Goal: Book appointment/travel/reservation

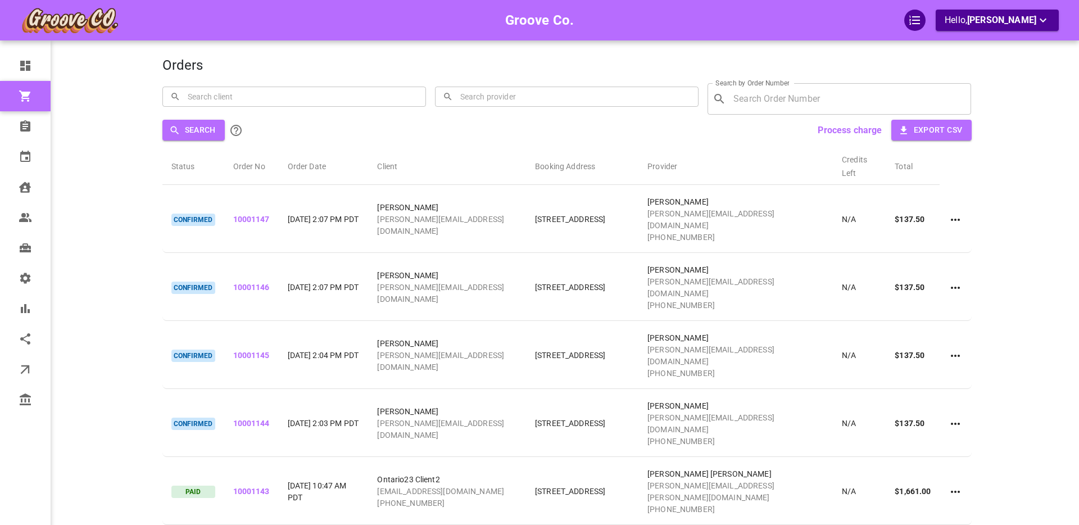
click at [123, 116] on div "Groove Co. Hello, Boris Sandford" at bounding box center [119, 297] width 88 height 560
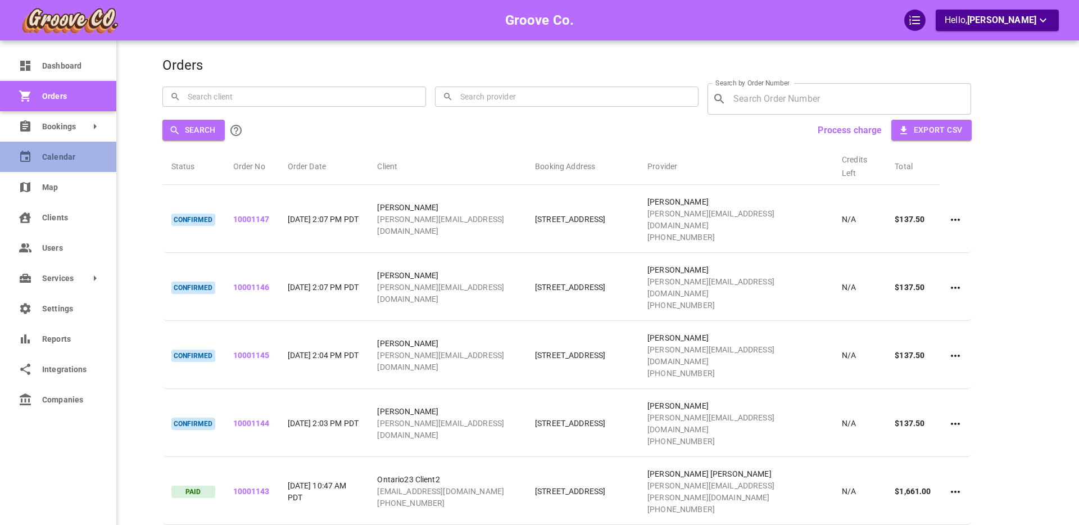
click at [30, 158] on icon at bounding box center [25, 156] width 10 height 11
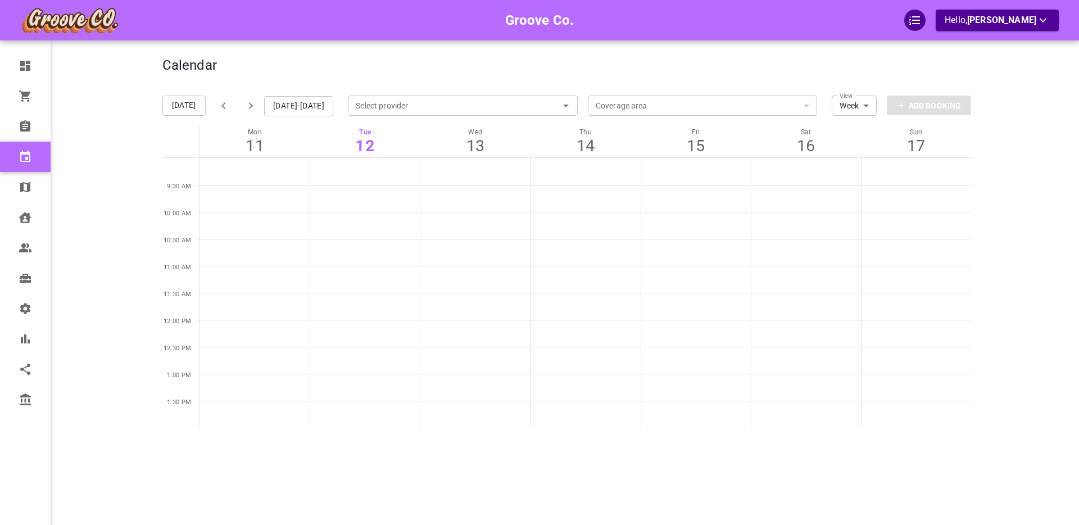
click at [85, 132] on div "Groove Co. Hello, Boris Sandford" at bounding box center [119, 279] width 88 height 525
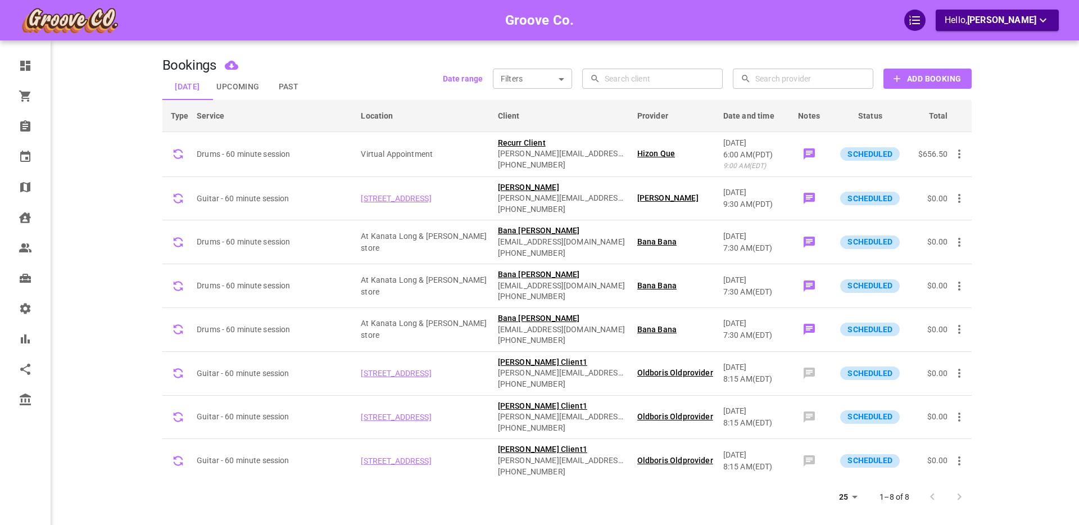
click at [935, 79] on b "Add Booking" at bounding box center [934, 79] width 54 height 14
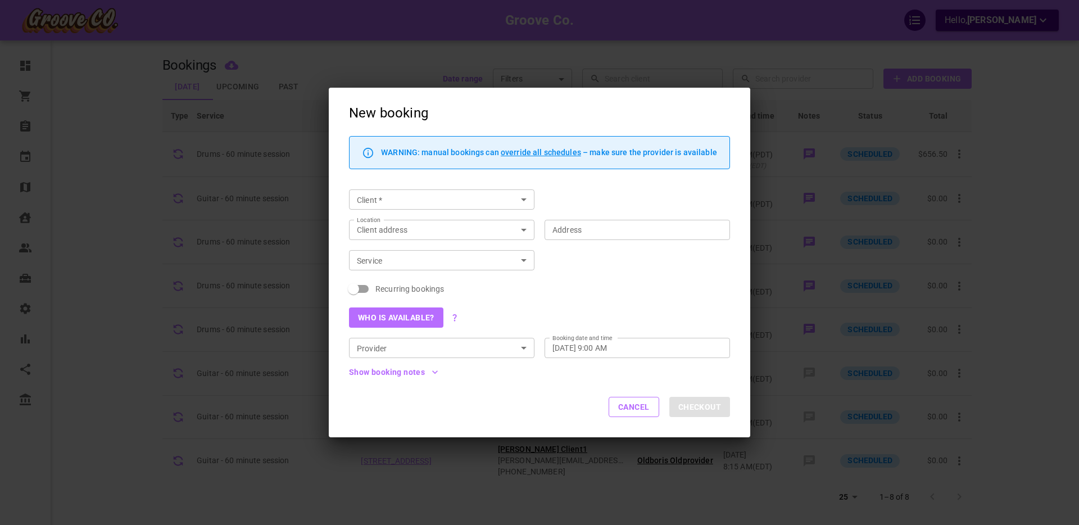
click at [376, 202] on input "Client   *" at bounding box center [432, 200] width 160 height 14
click at [379, 220] on p "[PERSON_NAME]" at bounding box center [442, 222] width 168 height 8
type input "[PERSON_NAME]"
type input "[STREET_ADDRESS]"
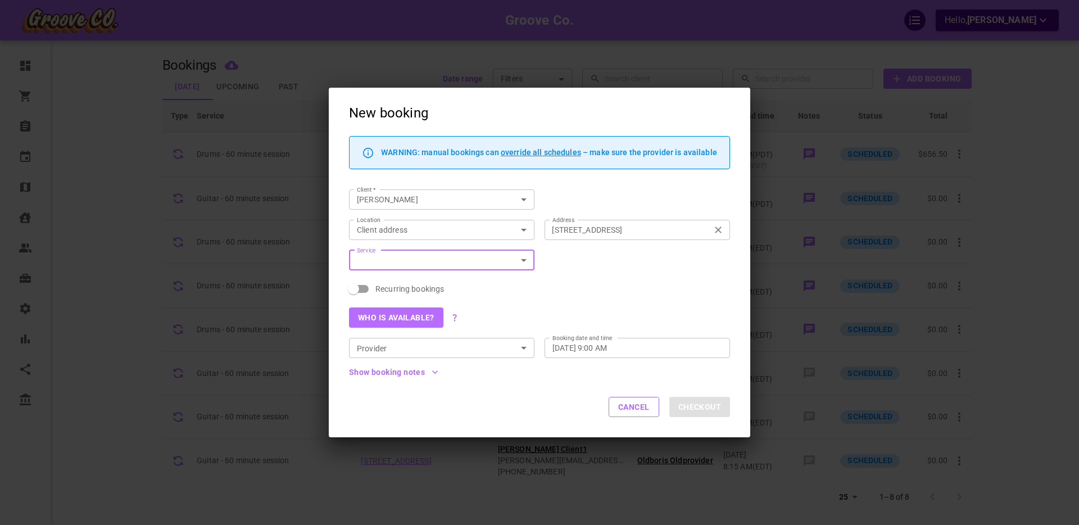
click at [579, 230] on input "1440 W 16th Ave, Vancouver, BC V6J 2L6, Canada" at bounding box center [632, 230] width 168 height 14
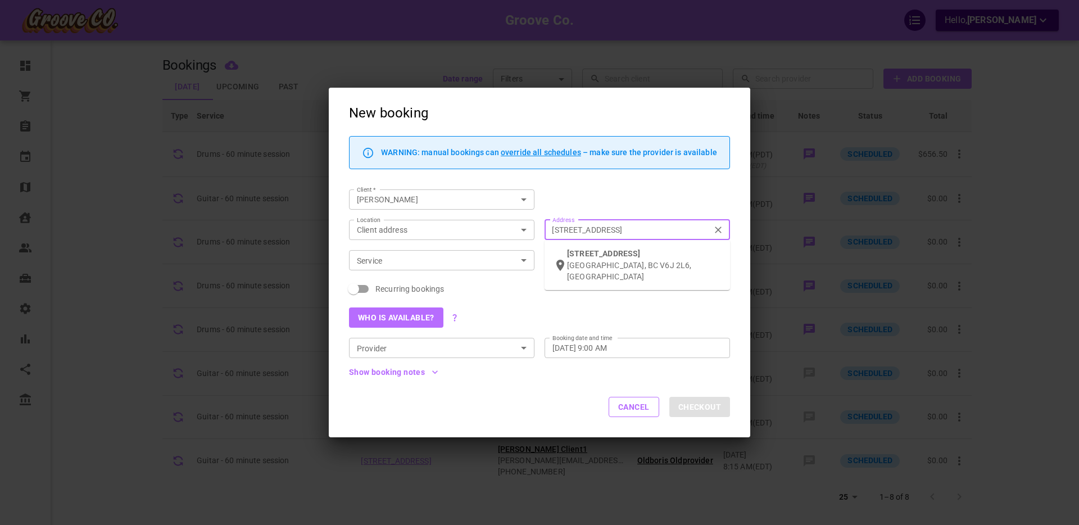
click at [579, 230] on input "1440 W 16th Ave, Vancouver, BC V6J 2L6, Canada" at bounding box center [632, 230] width 168 height 14
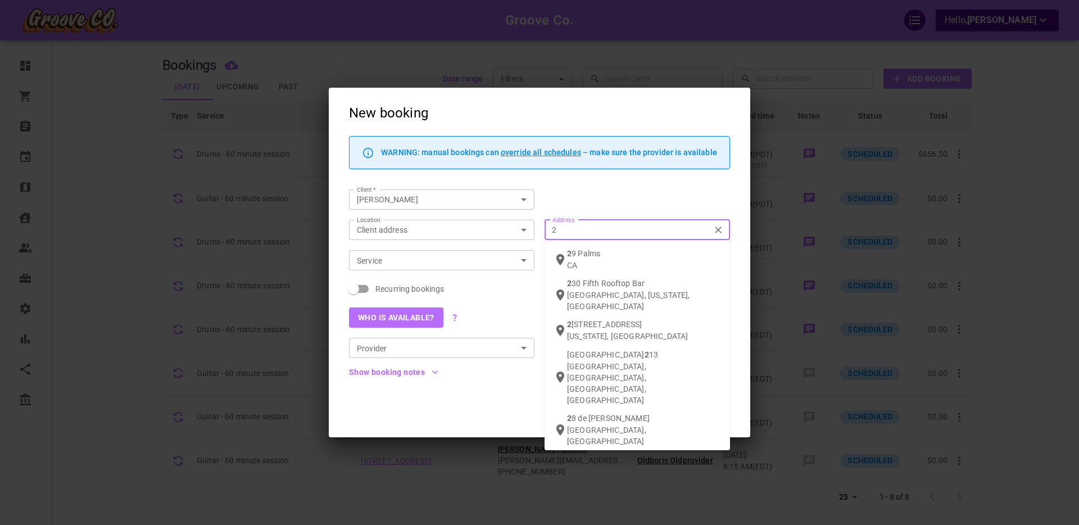
type input "1440 W 16th Ave, Vancouver, BC V6J 2L6, Canada"
type input "1440 W 16th Ave, Vancouver, BC V6J 2L6, Canada0"
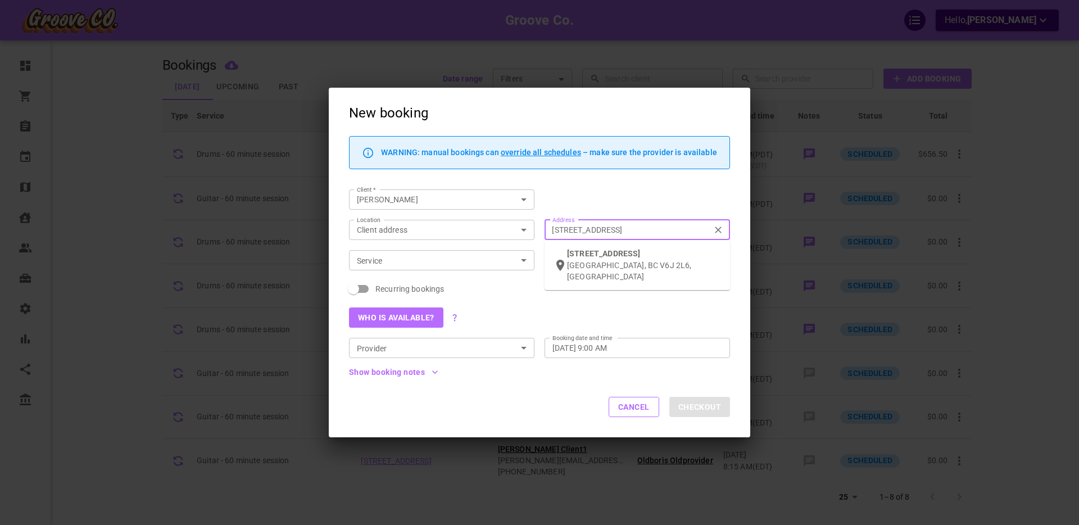
scroll to position [0, 20]
type input "1440 W 16th Ave, Vancouver, BC V6J 2L6, Canada0"
type input "1440 W 16th Ave, Vancouver, BC V6J 2L6, Canada"
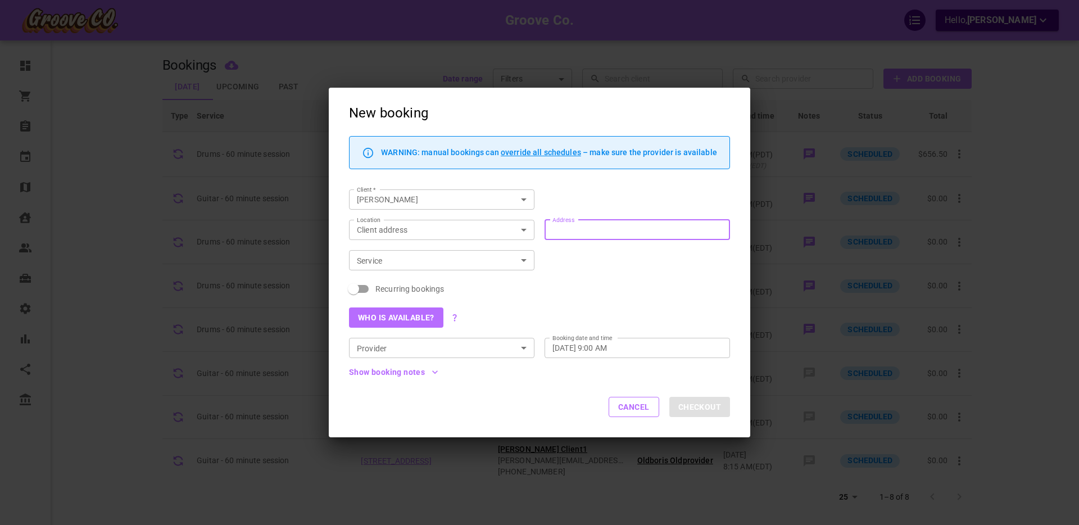
type input "1440 W 16th Ave, Vancouver, BC V6J 2L6, Canada"
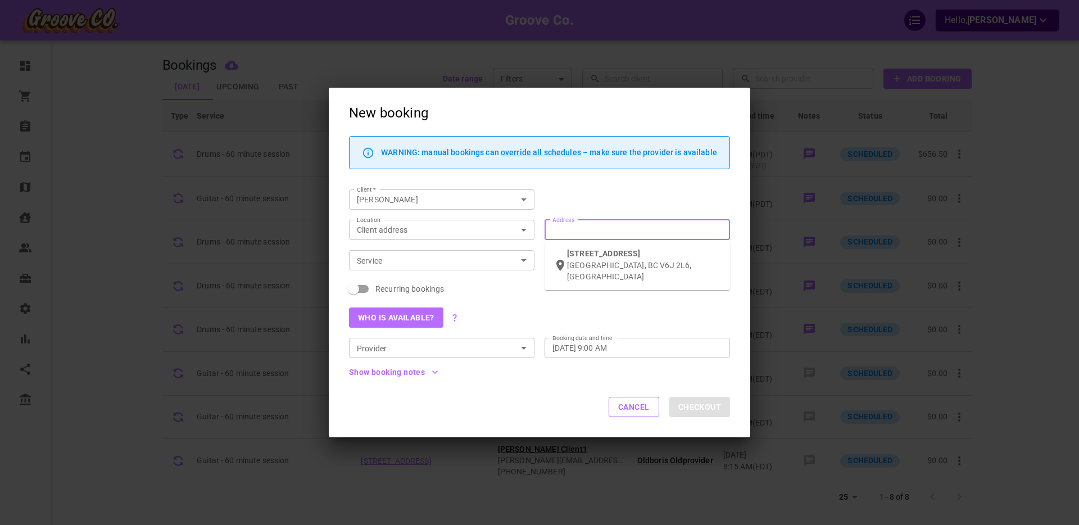
type input "1440 W 16th Ave, Vancouver, BC V6J 2L6, Canada"
type input "1440 W 16th Ave, Vancouver, BC V6J 2L6, Canada2"
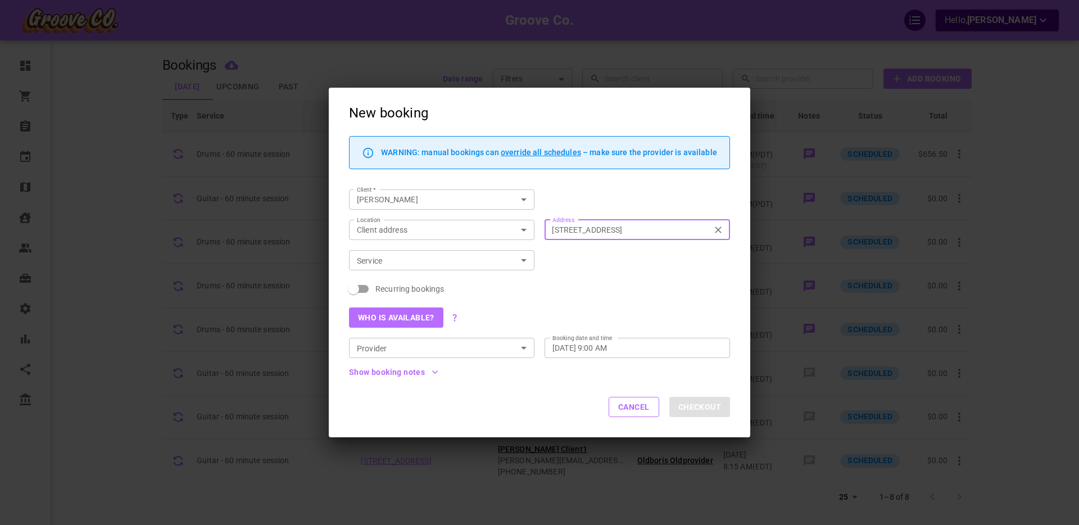
type input "1440 W 16th Ave, Vancouver, BC V6J 2L6, Canada38"
type input "1440 W 16th Ave, Vancouver, BC V6J 2L6, Canada"
click at [720, 230] on icon "Clear" at bounding box center [718, 229] width 11 height 11
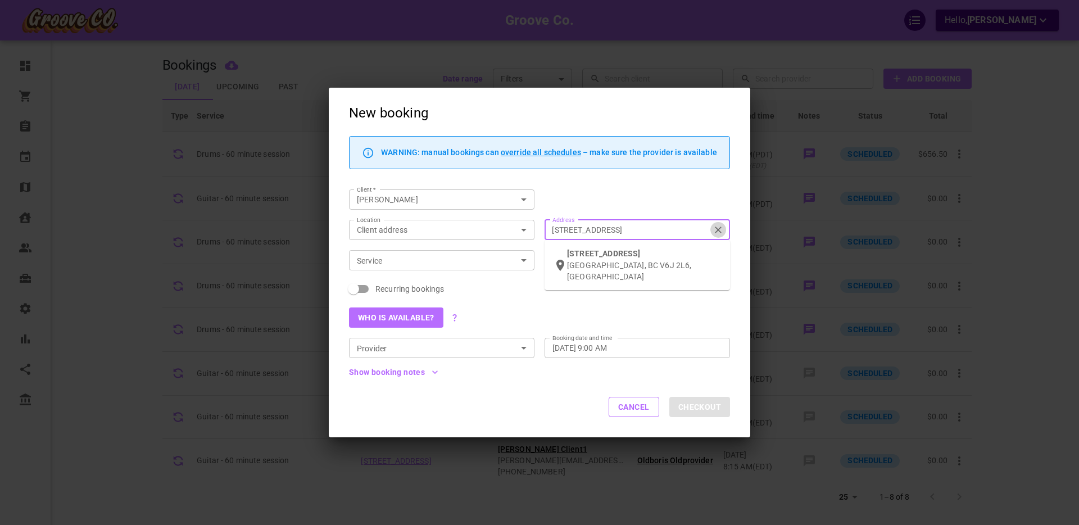
click at [716, 230] on input "1440 W 16th Ave, Vancouver, BC V6J 2L6, Canada" at bounding box center [632, 230] width 168 height 14
click at [634, 228] on input "Address Address" at bounding box center [632, 230] width 168 height 14
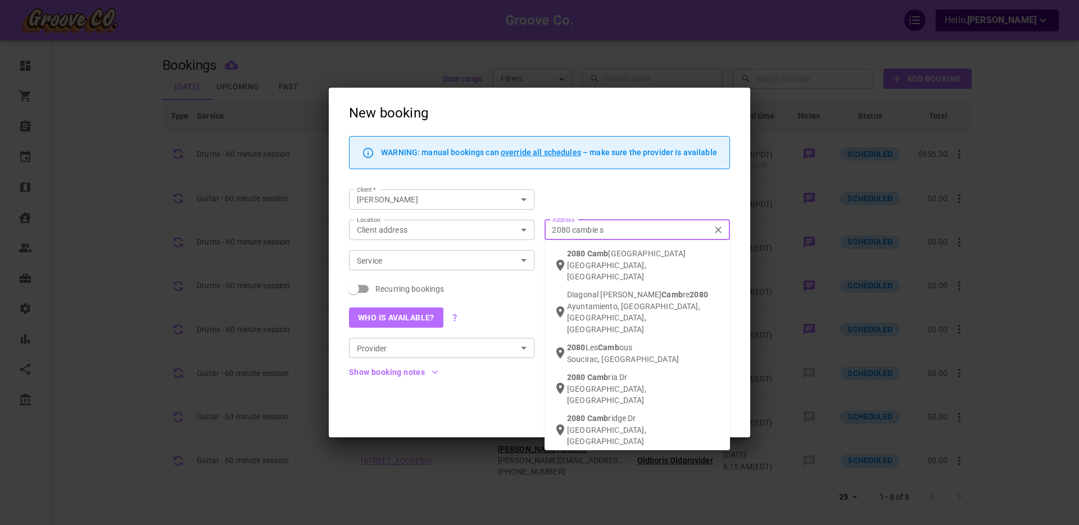
type input "2080 cambie st"
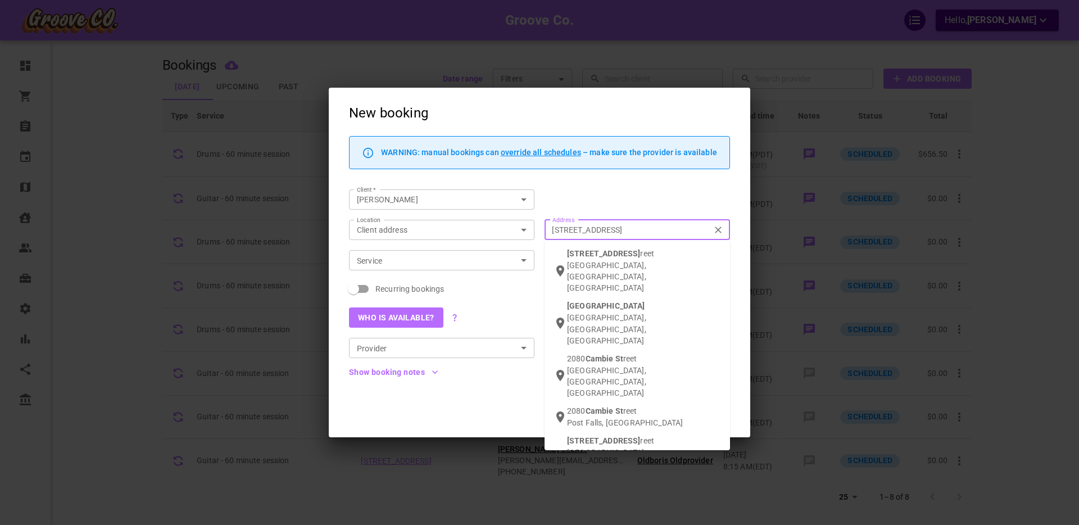
click at [639, 252] on div "2080 Cambie St reet Vancouver, BC, Canada" at bounding box center [644, 271] width 154 height 46
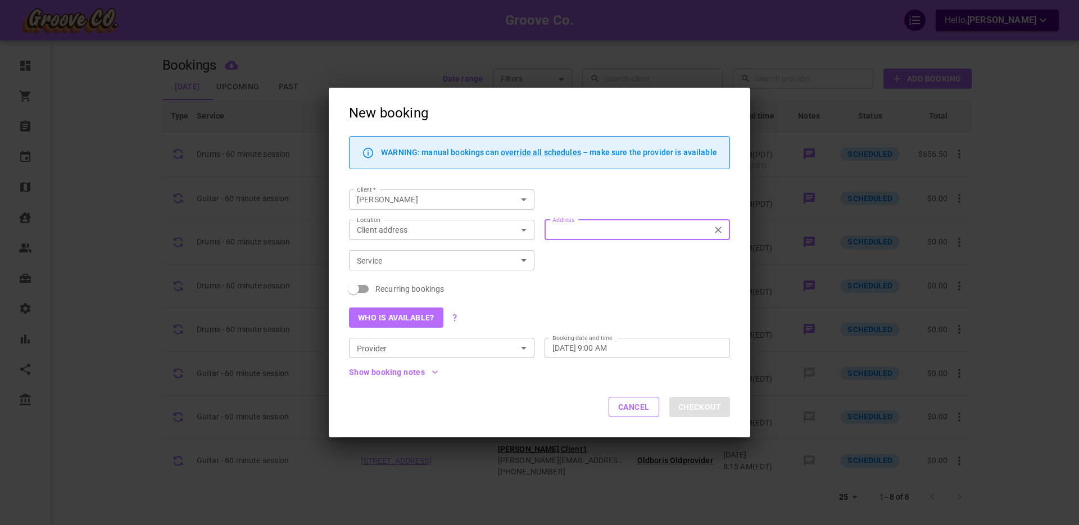
type input "2080 Cambie St., Vancouver, BC V5Z 4T1, Canada"
click at [385, 258] on input "Service" at bounding box center [432, 261] width 160 height 14
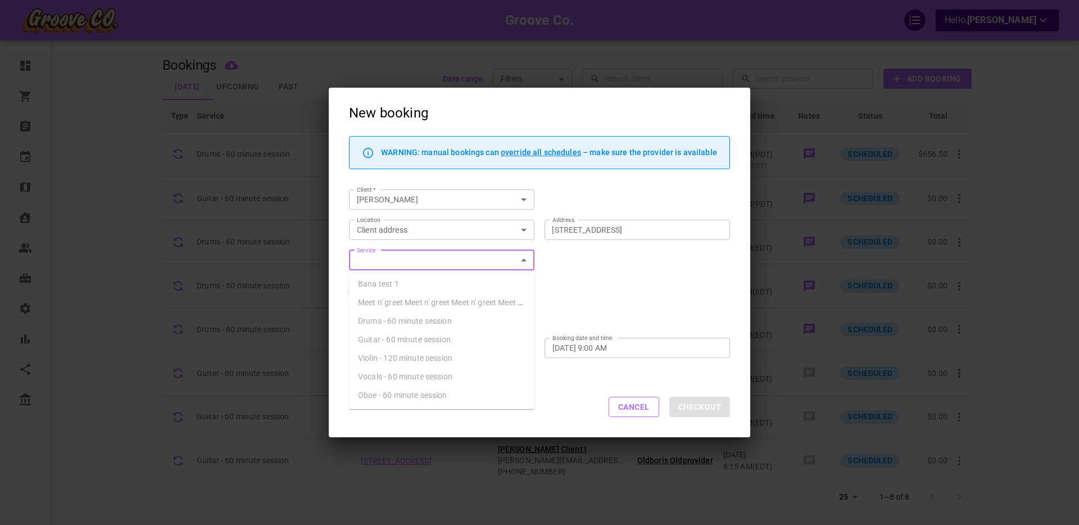
click at [394, 321] on span "Drums - 60 minute session" at bounding box center [405, 321] width 94 height 9
type input "Drums - 60 minute session"
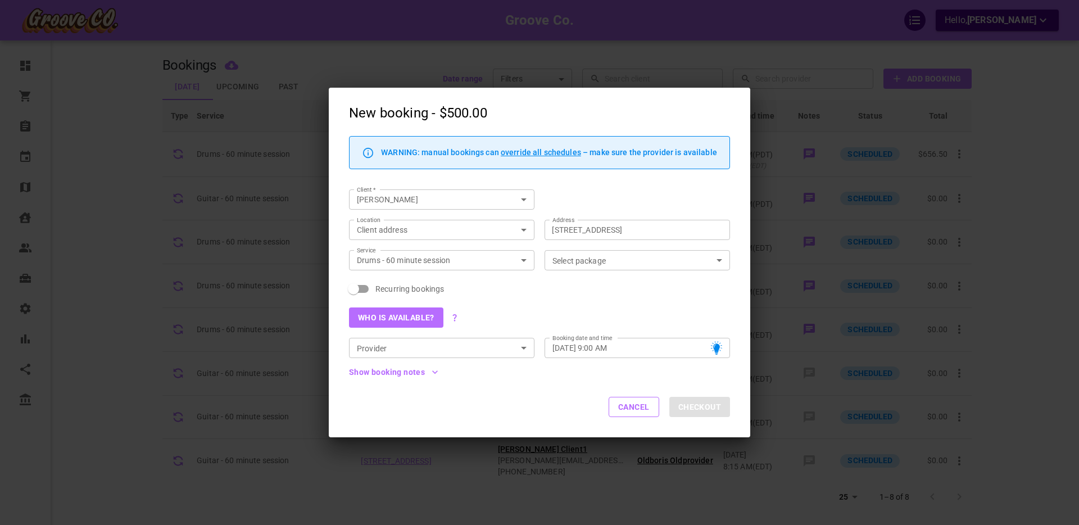
click at [396, 288] on span "Recurring bookings" at bounding box center [410, 288] width 69 height 11
click at [386, 288] on input "Recurring bookings" at bounding box center [354, 288] width 64 height 21
checkbox input "true"
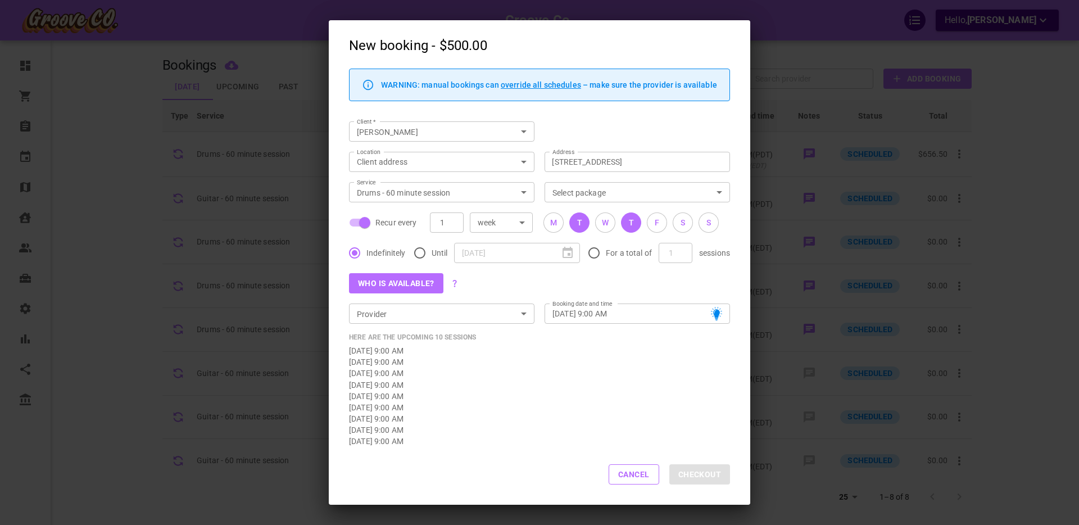
click at [635, 223] on button "T" at bounding box center [631, 223] width 20 height 20
click at [677, 223] on button "S" at bounding box center [683, 223] width 20 height 20
click at [485, 314] on input "Provider" at bounding box center [432, 314] width 160 height 14
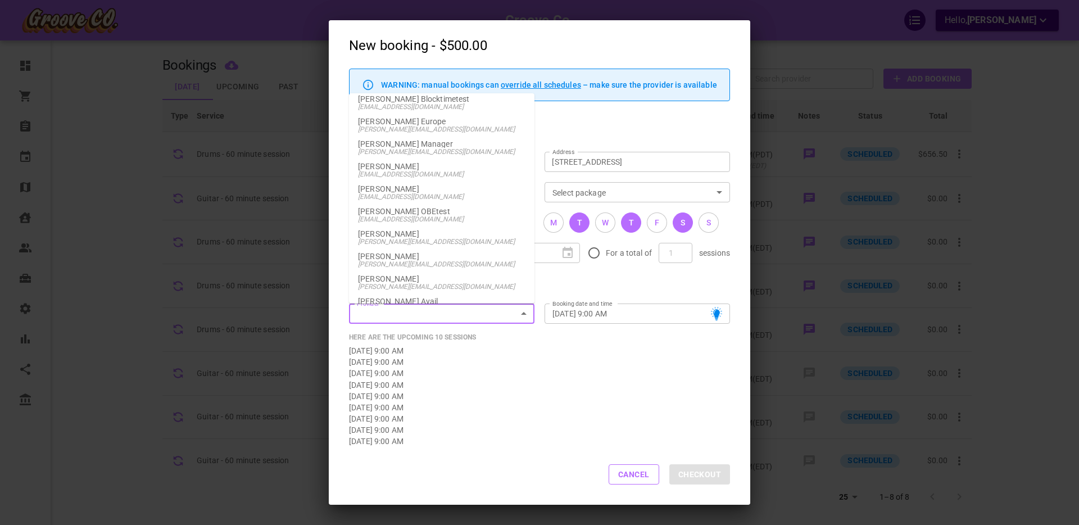
scroll to position [662, 0]
click at [412, 234] on span "boris+provider@gomarketbox.com" at bounding box center [442, 238] width 168 height 8
type input "Boris Provider"
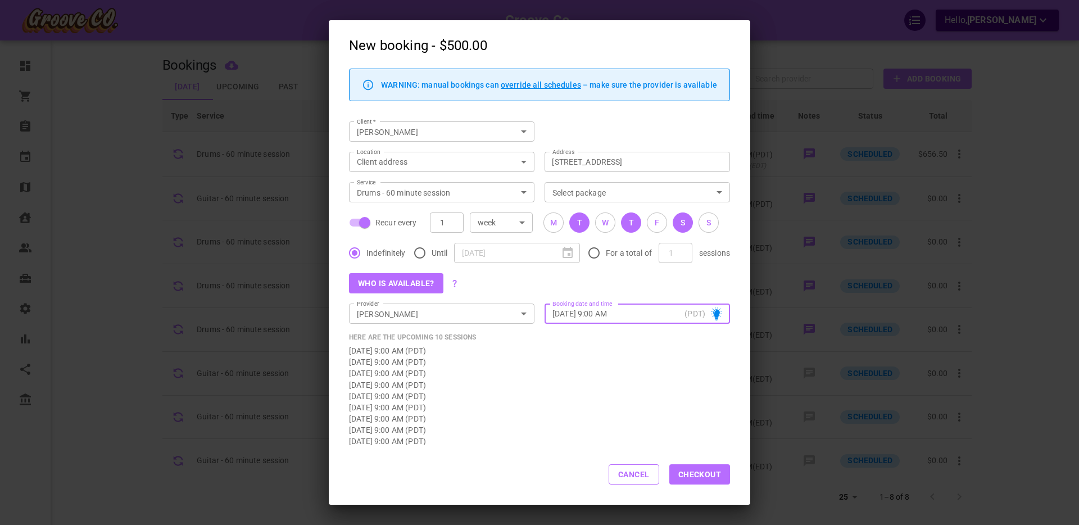
scroll to position [33, 0]
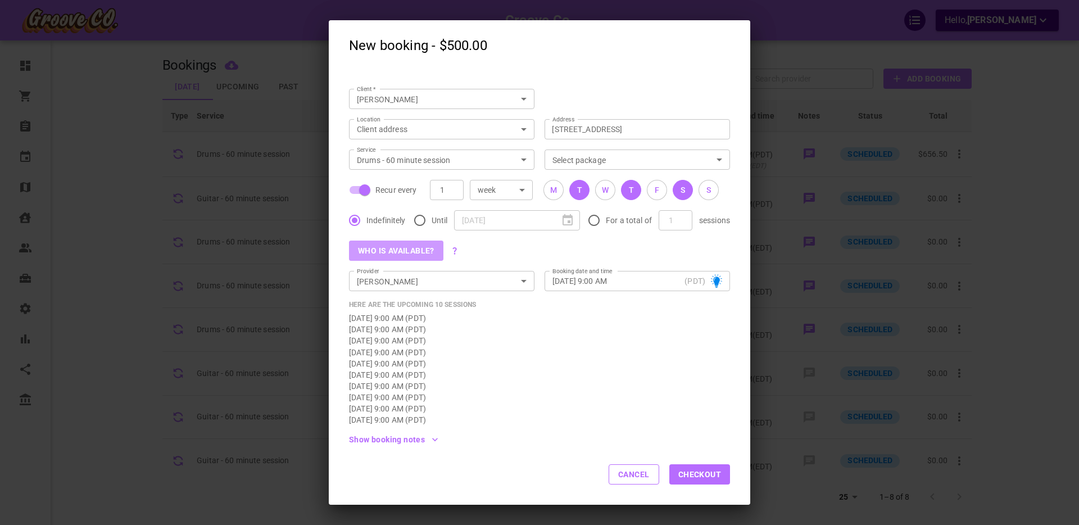
click at [394, 254] on button "Who is available?" at bounding box center [396, 251] width 94 height 20
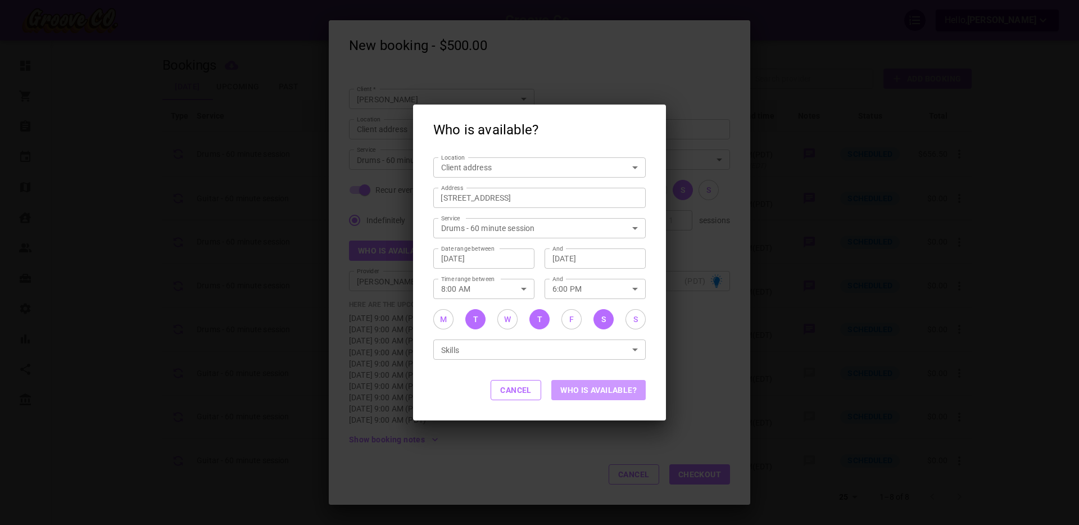
click at [589, 390] on button "Who is available?" at bounding box center [599, 390] width 94 height 20
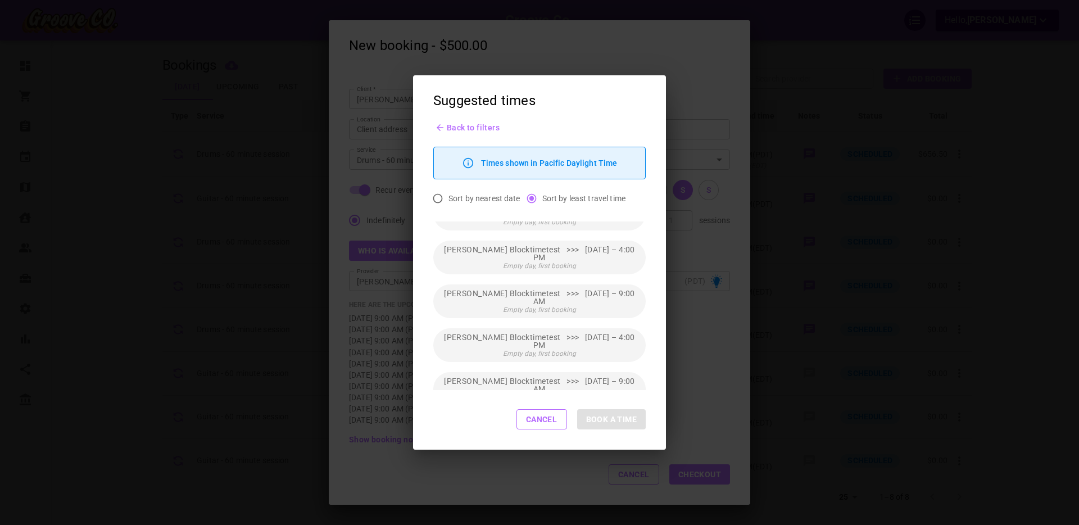
scroll to position [361, 0]
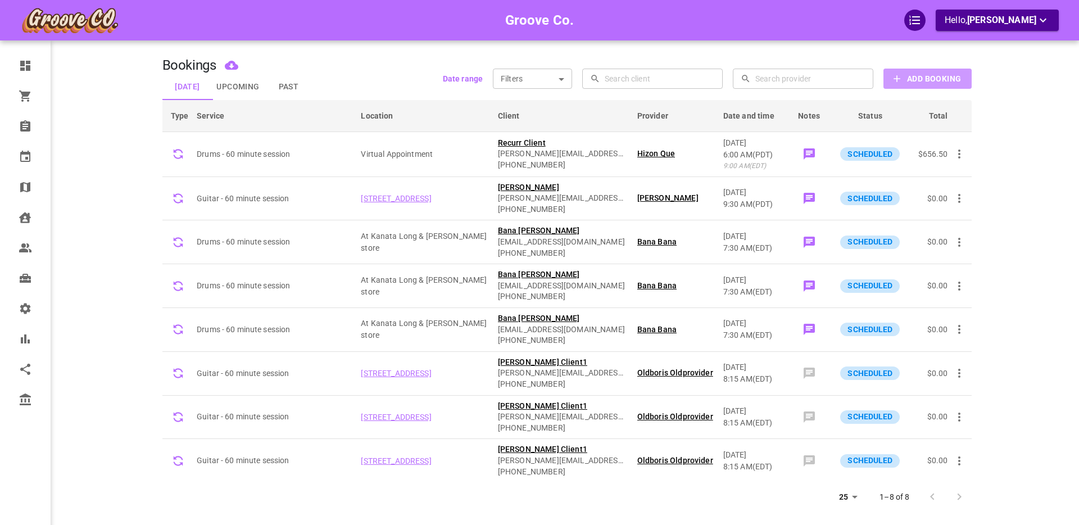
click at [931, 81] on b "Add Booking" at bounding box center [934, 79] width 54 height 14
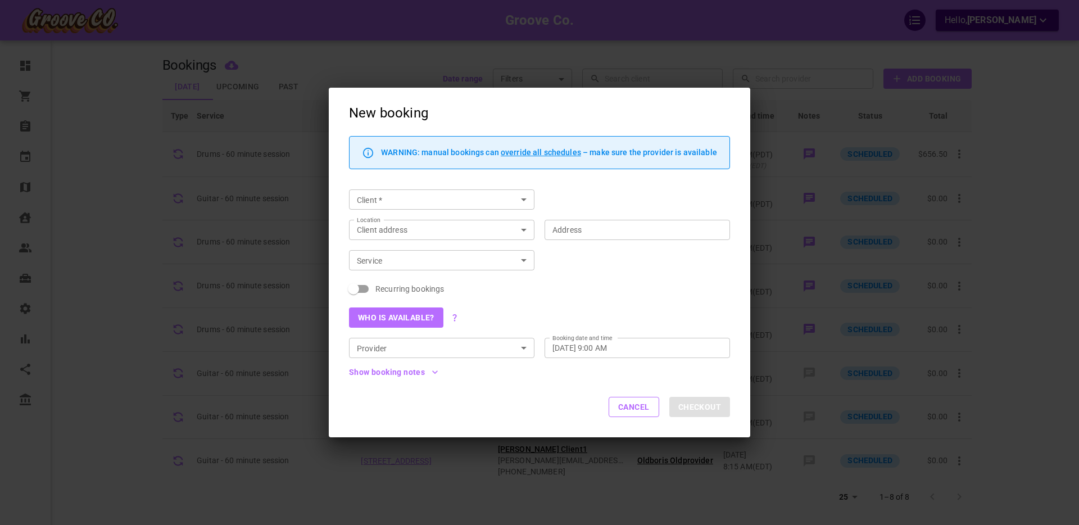
click at [372, 201] on input "Client   *" at bounding box center [432, 200] width 160 height 14
type input "g"
click at [385, 220] on p "[PERSON_NAME]" at bounding box center [442, 222] width 168 height 8
type input "[PERSON_NAME]"
type input "[STREET_ADDRESS]"
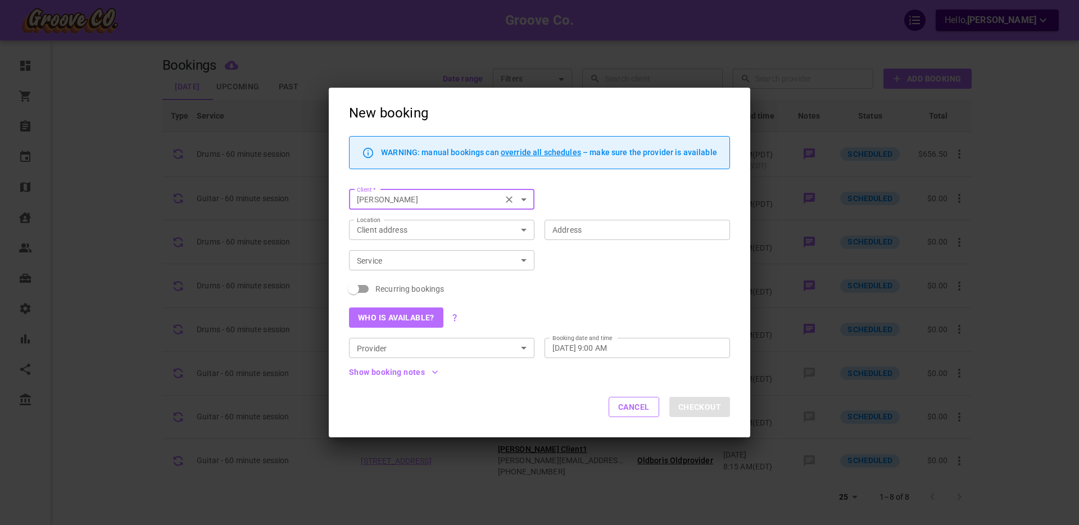
type input "[STREET_ADDRESS]"
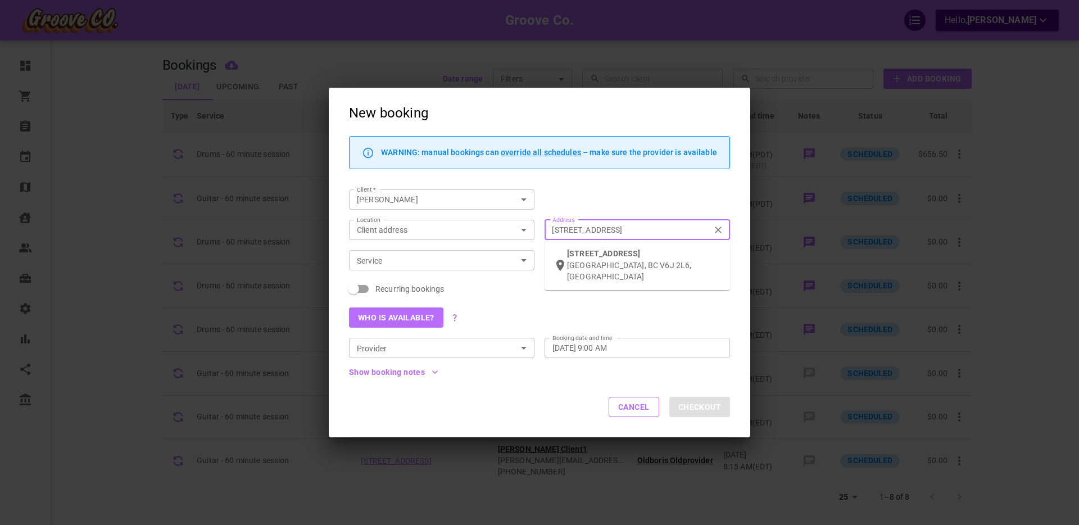
click at [581, 230] on input "[STREET_ADDRESS]" at bounding box center [632, 230] width 168 height 14
click at [719, 230] on icon "Clear" at bounding box center [718, 230] width 7 height 7
click at [716, 230] on input "[STREET_ADDRESS]" at bounding box center [632, 230] width 168 height 14
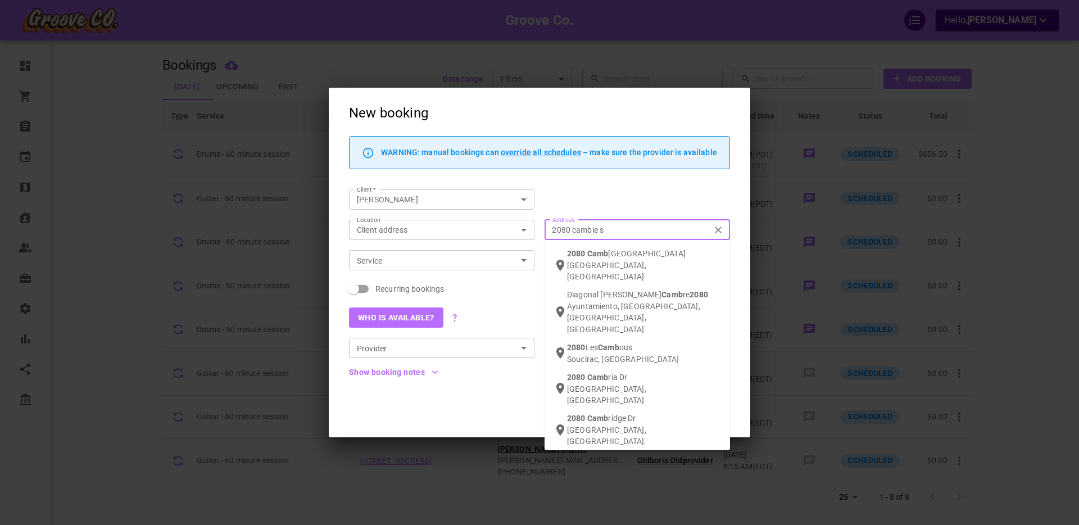
type input "2080 cambie st"
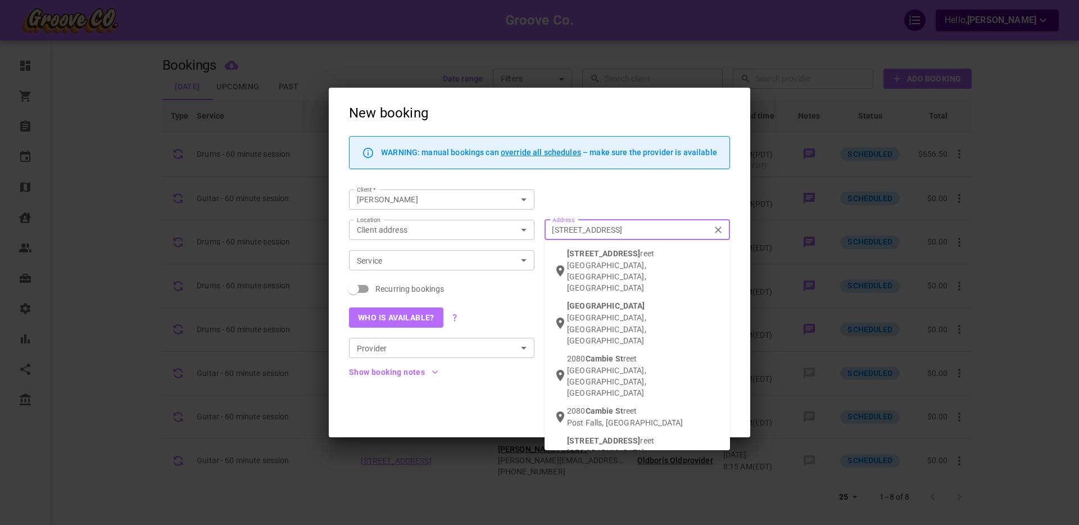
click at [640, 257] on span "reet" at bounding box center [647, 253] width 14 height 9
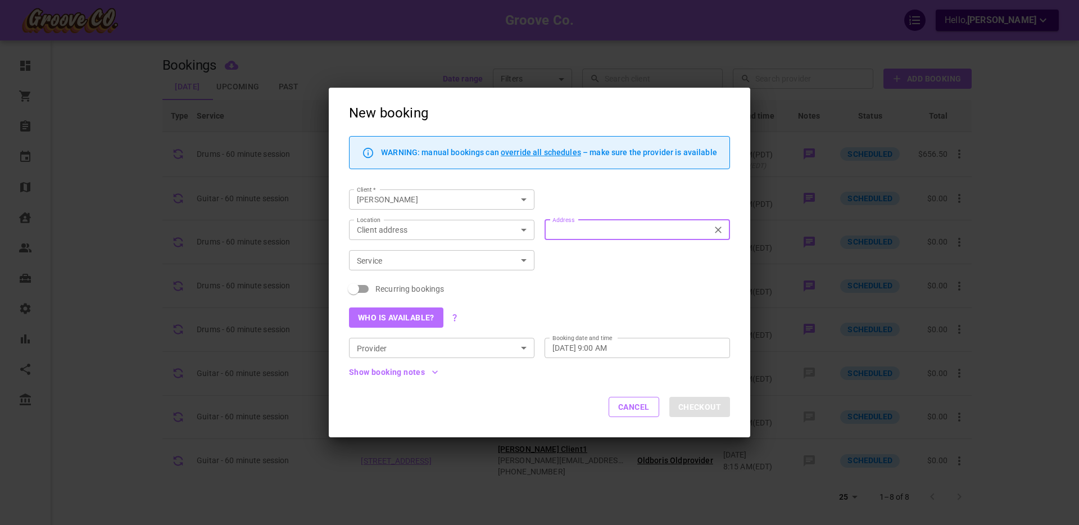
click at [439, 261] on input "Service" at bounding box center [432, 261] width 160 height 14
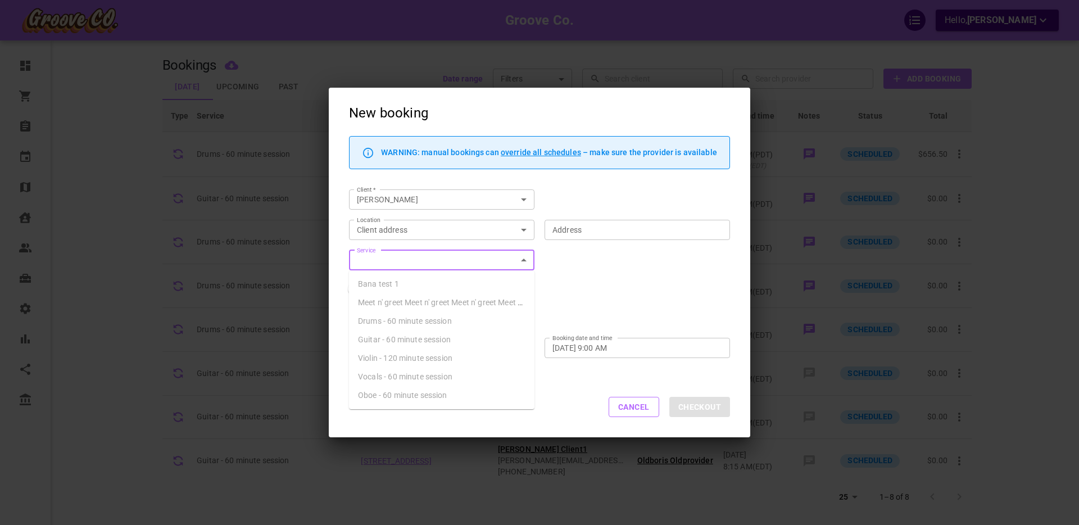
type input "2080 Cambie St., Vancouver, BC V5Z 4T1, Canada"
click at [389, 322] on span "Drums - 60 minute session" at bounding box center [405, 321] width 94 height 9
type input "Drums - 60 minute session"
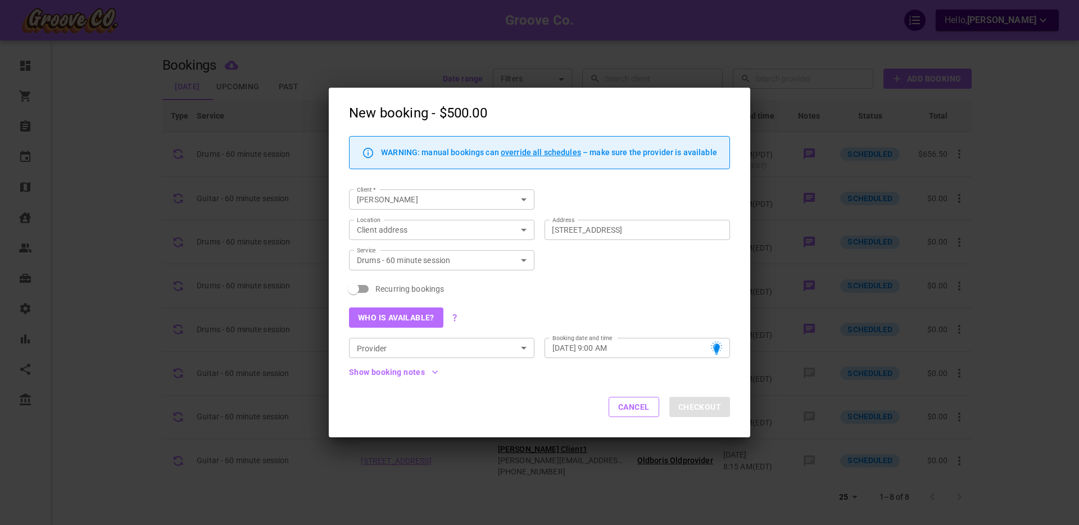
click at [389, 288] on span "Recurring bookings" at bounding box center [410, 288] width 69 height 11
click at [386, 288] on input "Recurring bookings" at bounding box center [354, 288] width 64 height 21
checkbox input "true"
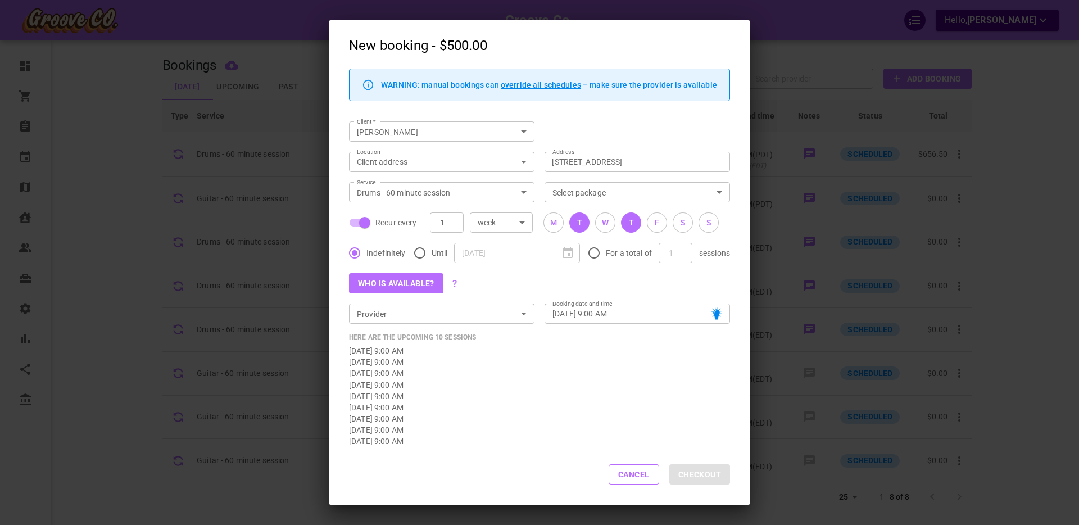
click at [629, 225] on div "T" at bounding box center [631, 223] width 5 height 12
click at [652, 224] on button "F" at bounding box center [657, 223] width 20 height 20
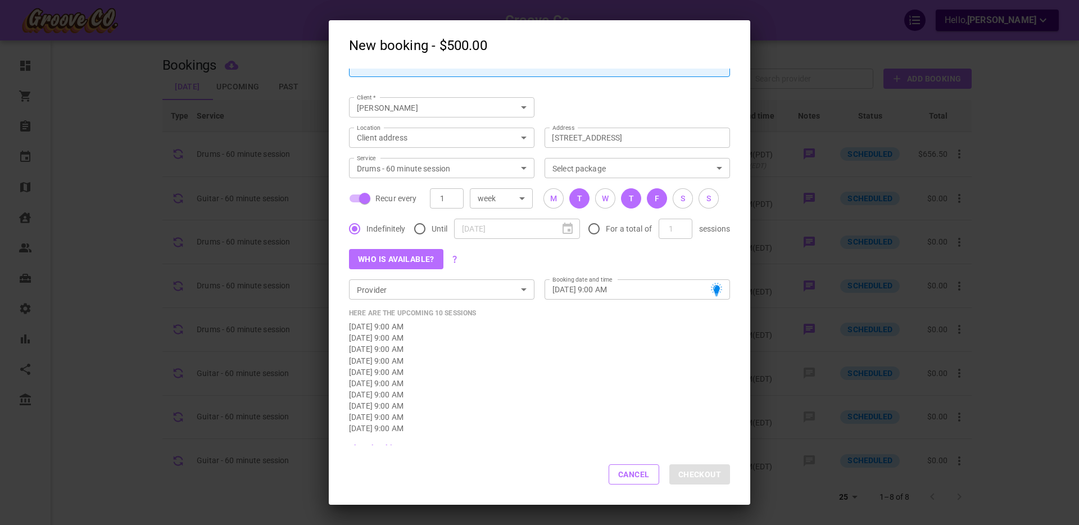
scroll to position [33, 0]
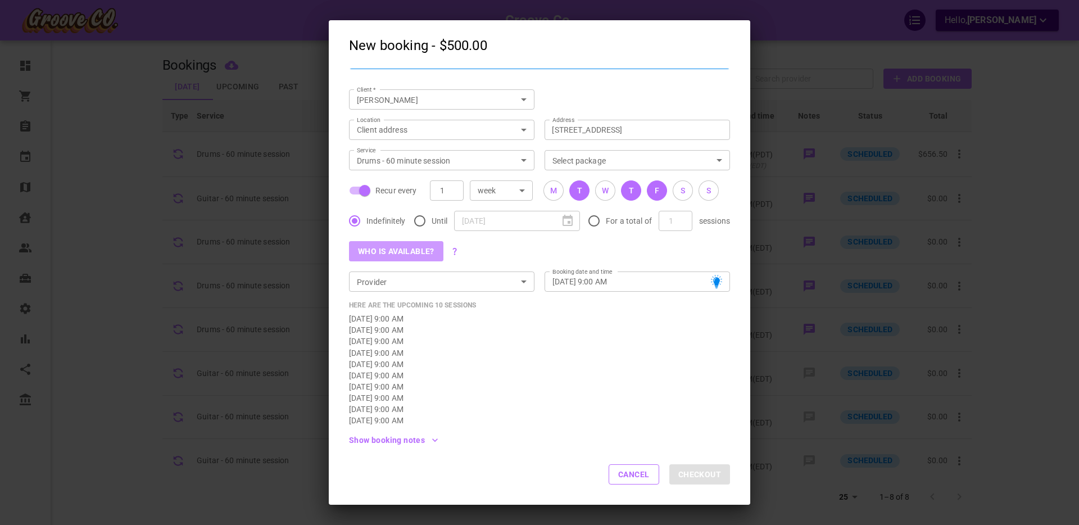
click at [395, 252] on button "Who is available?" at bounding box center [396, 251] width 94 height 20
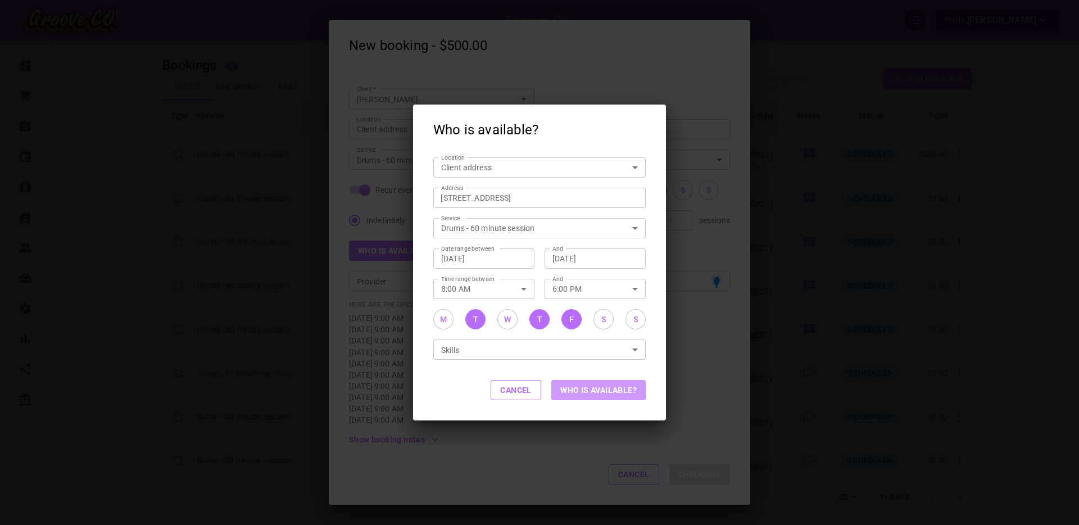
click at [600, 391] on button "Who is available?" at bounding box center [599, 390] width 94 height 20
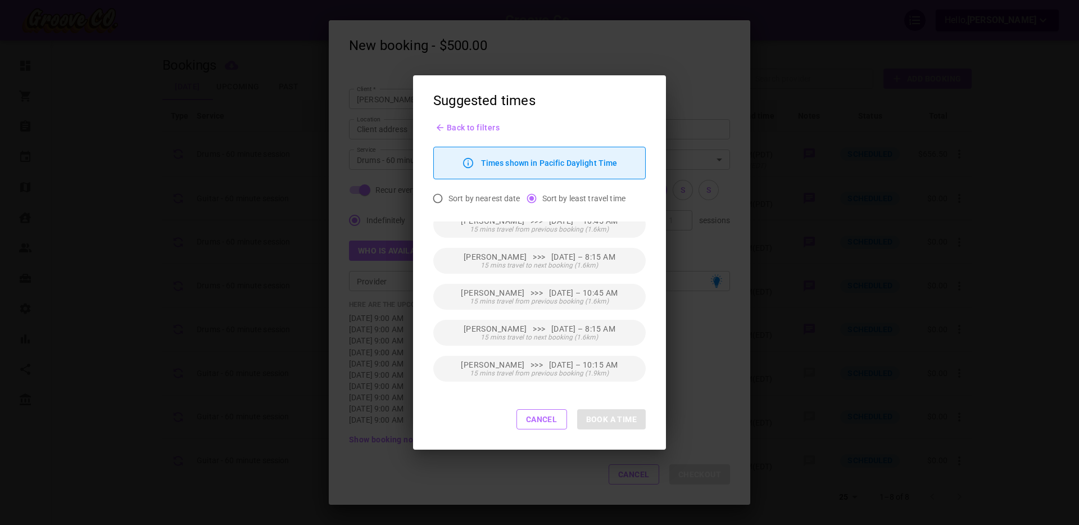
scroll to position [0, 0]
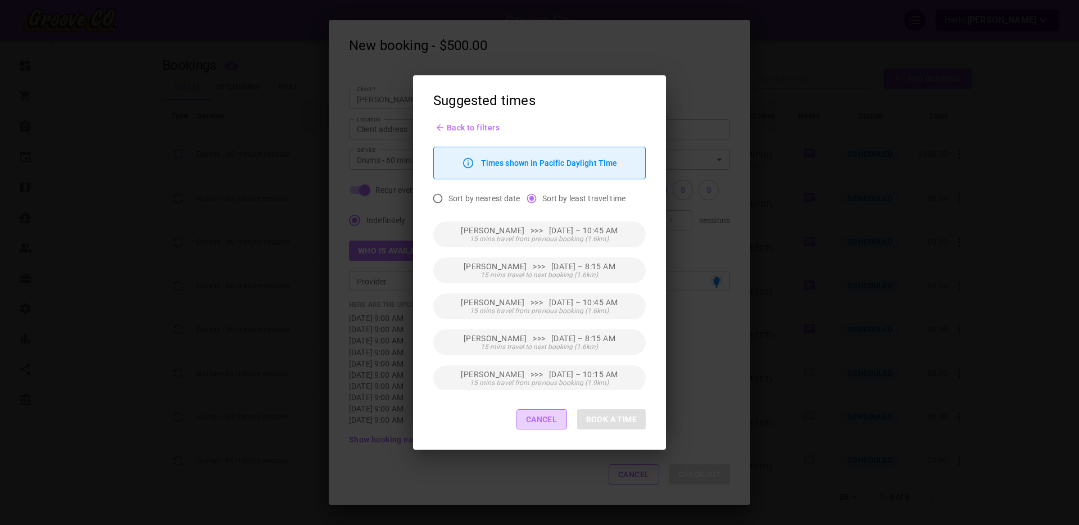
click at [532, 424] on button "Cancel" at bounding box center [542, 419] width 51 height 20
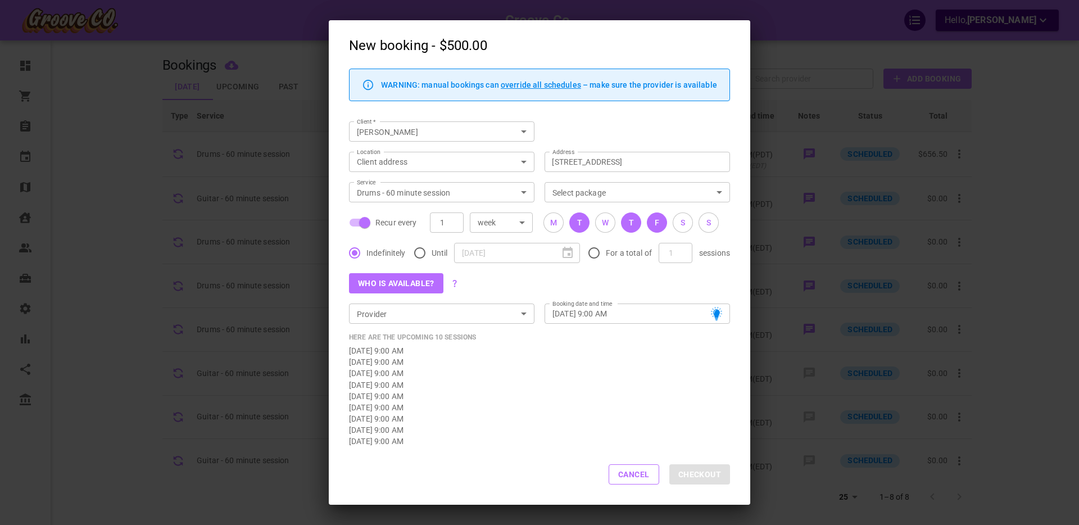
click at [354, 221] on input "Recur every" at bounding box center [365, 222] width 64 height 21
checkbox input "false"
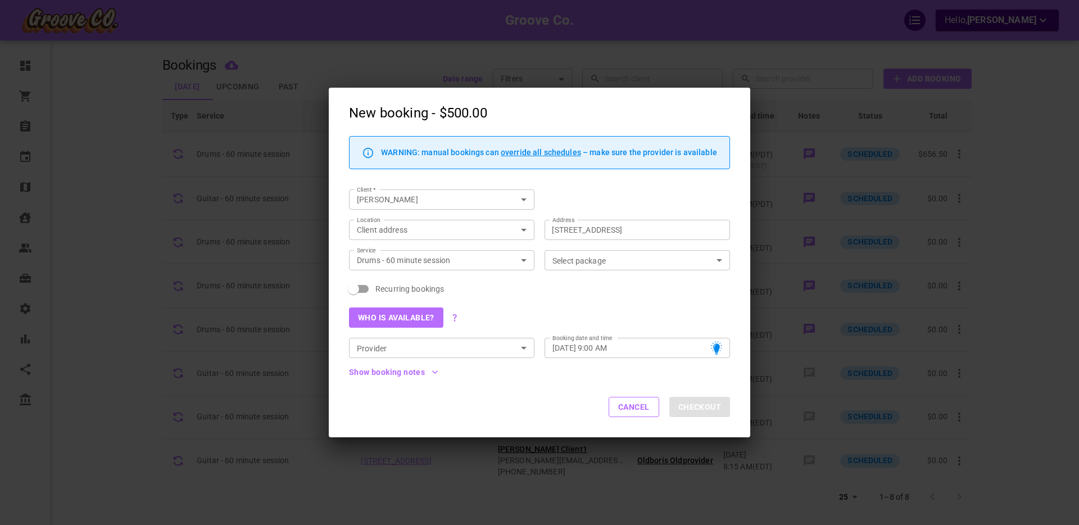
click at [619, 348] on input "Tue, Aug 12, 2025 – 9:00 AM" at bounding box center [628, 347] width 150 height 11
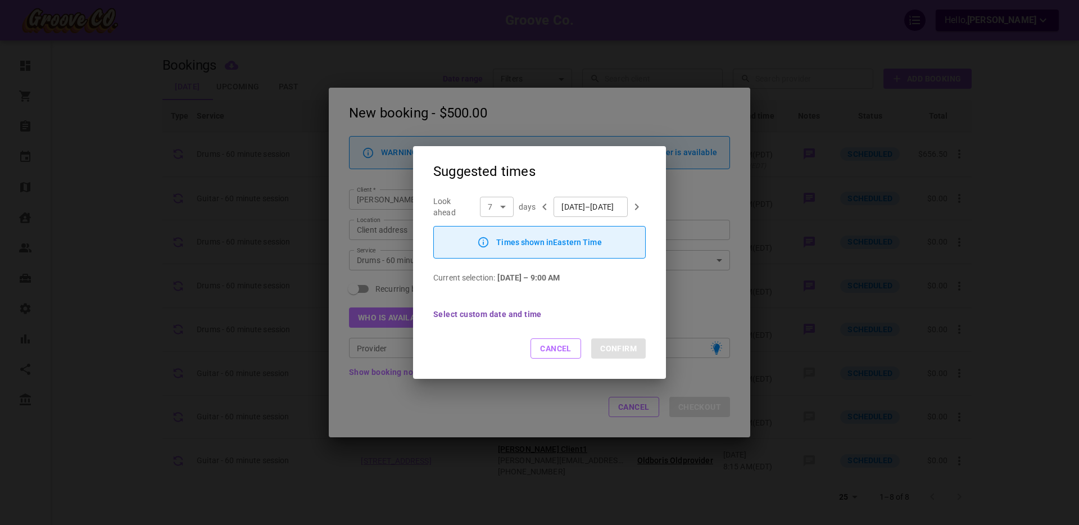
click at [489, 314] on button "Select custom date and time" at bounding box center [487, 314] width 109 height 8
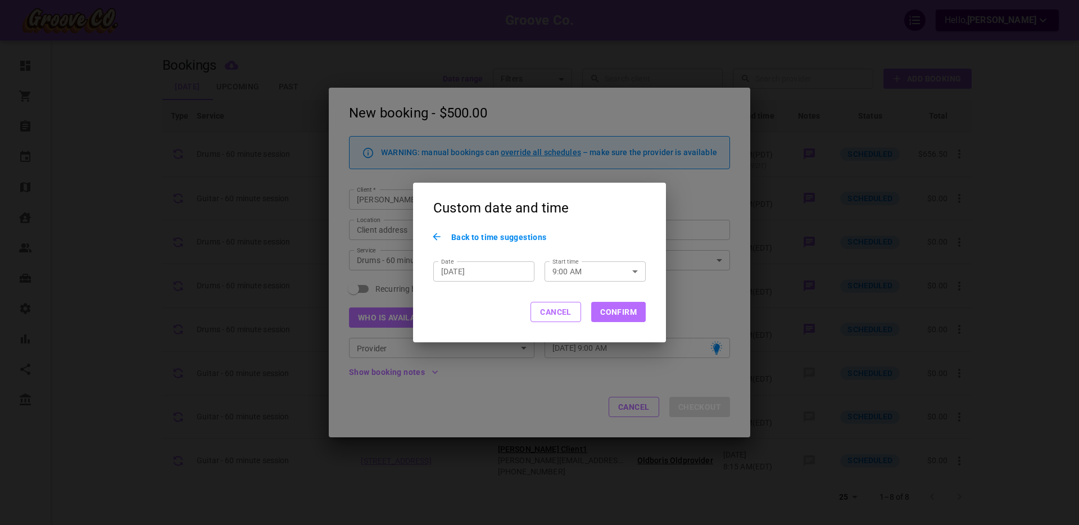
click at [558, 314] on button "Cancel" at bounding box center [556, 312] width 51 height 20
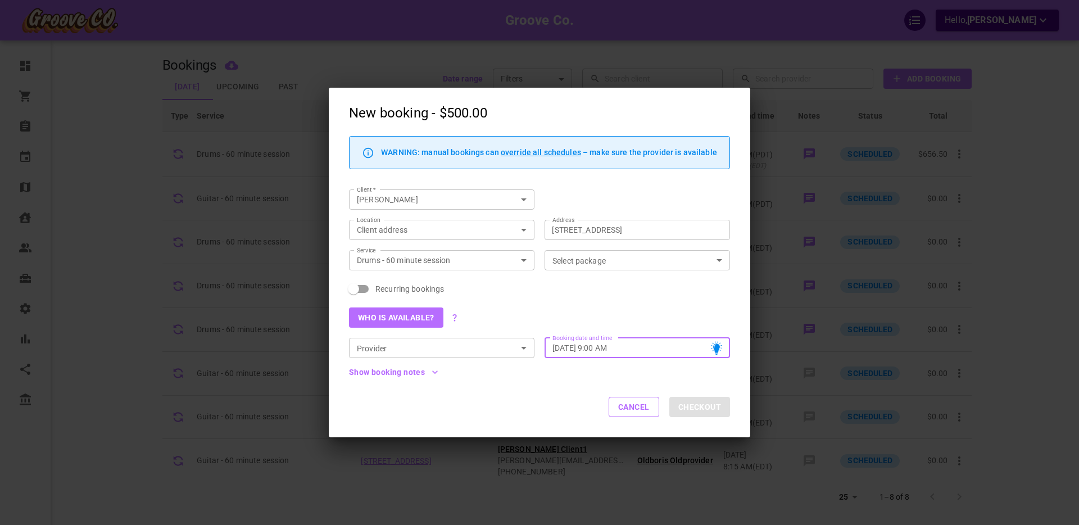
click at [476, 344] on input "Provider" at bounding box center [432, 348] width 160 height 14
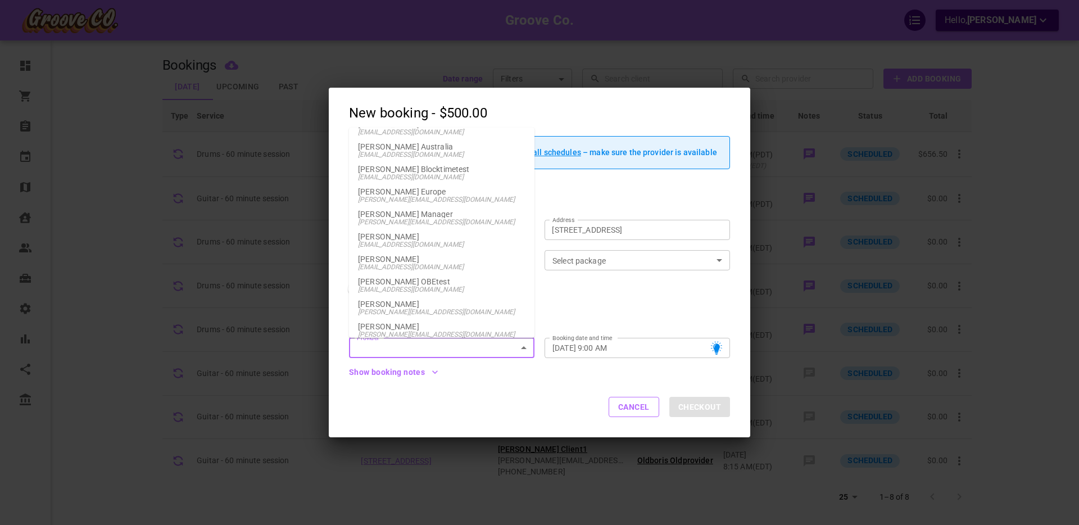
scroll to position [636, 0]
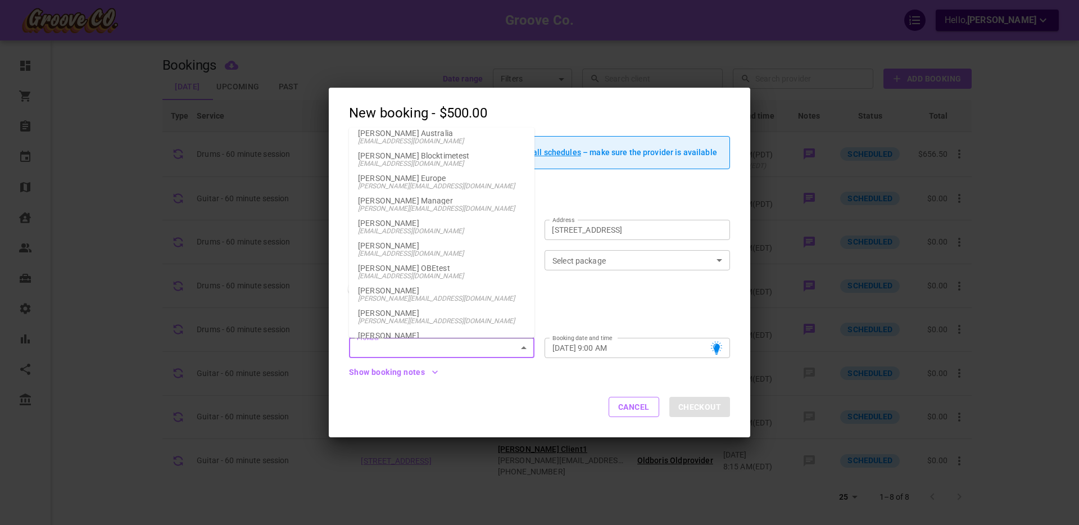
click at [406, 299] on span "boris+provider@gomarketbox.com" at bounding box center [442, 299] width 168 height 8
type input "Boris Provider"
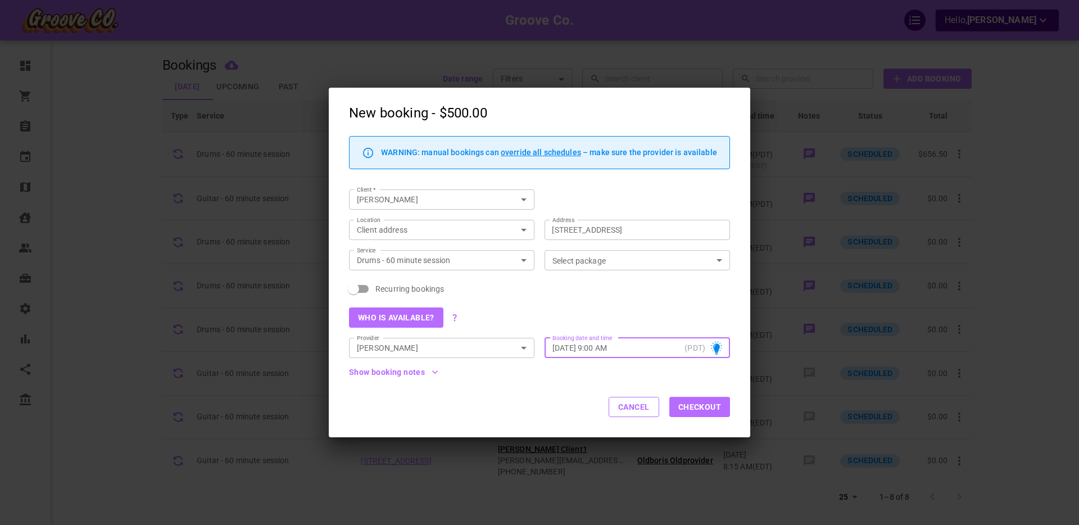
click at [624, 346] on input "Tue, Aug 12, 2025 – 9:00 AM" at bounding box center [617, 347] width 128 height 11
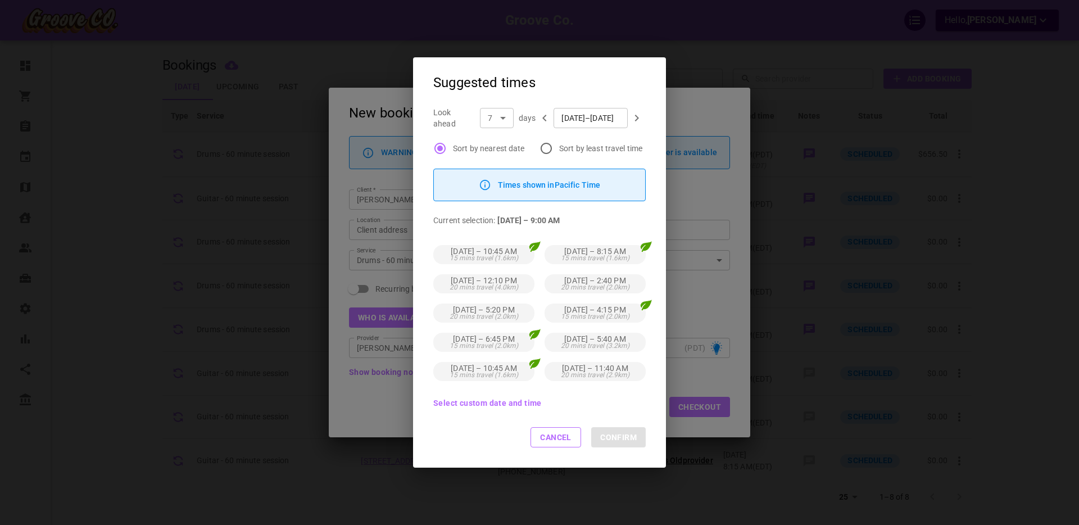
scroll to position [1, 0]
click at [474, 403] on button "Select custom date and time" at bounding box center [487, 403] width 109 height 8
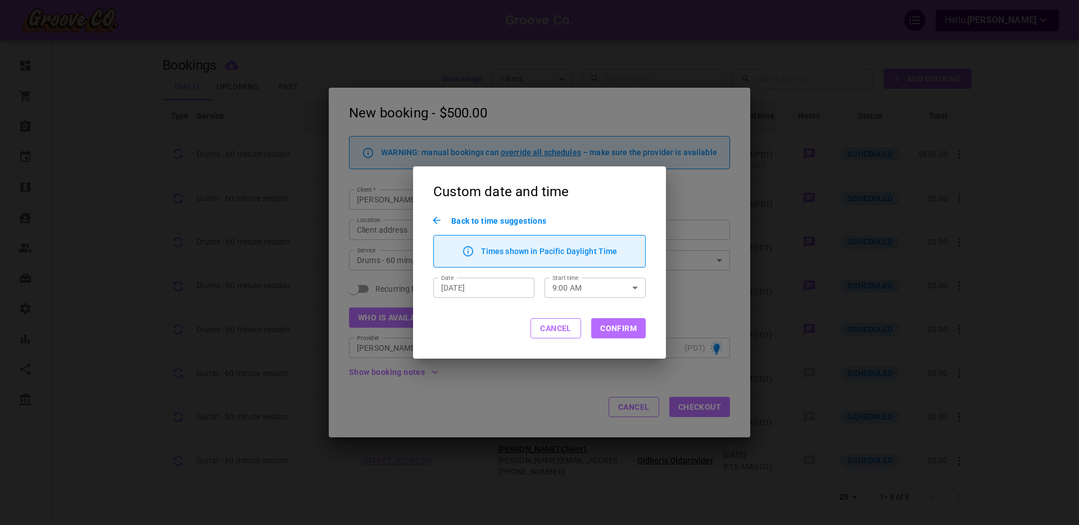
click at [554, 329] on button "Cancel" at bounding box center [556, 328] width 51 height 20
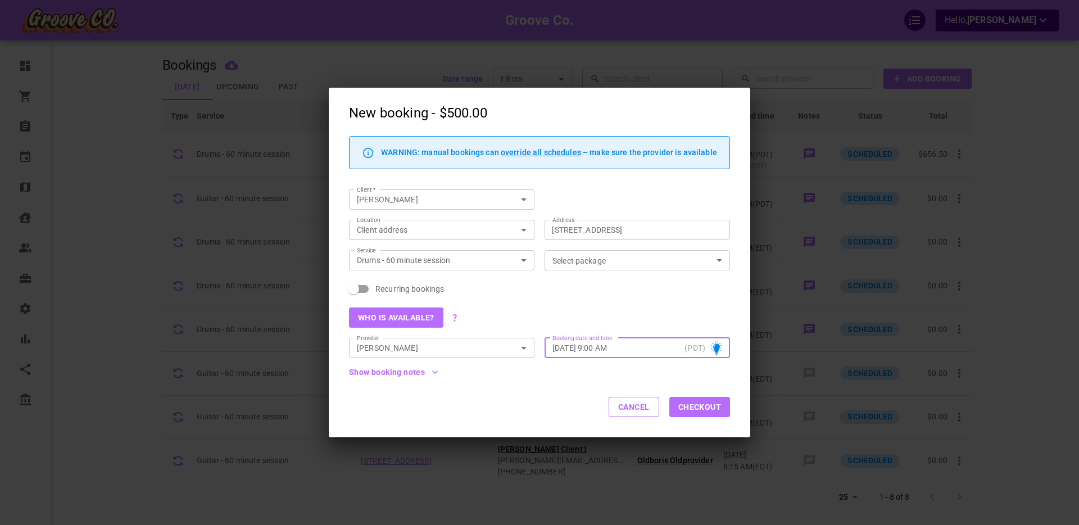
click at [404, 323] on button "Who is available?" at bounding box center [396, 318] width 94 height 20
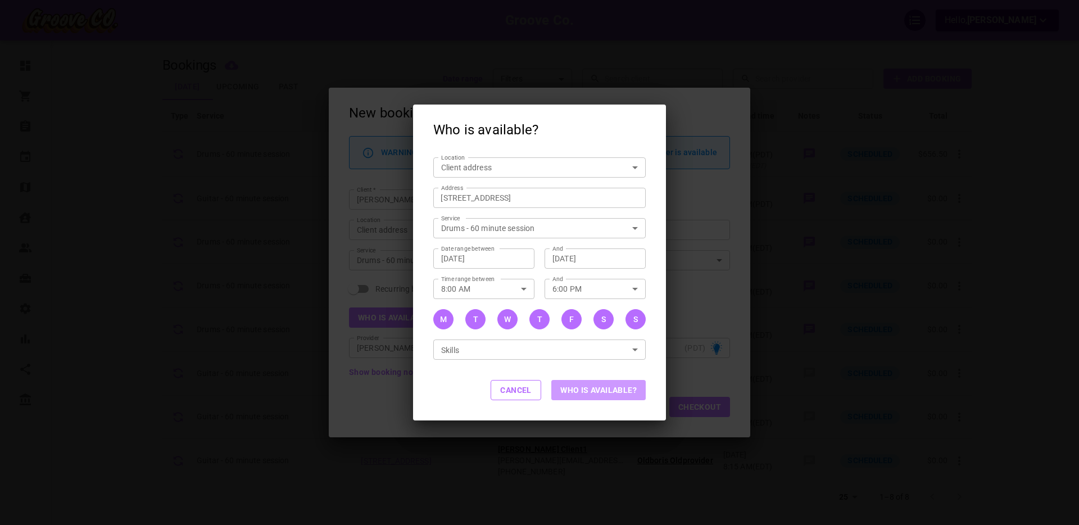
click at [576, 387] on button "Who is available?" at bounding box center [599, 390] width 94 height 20
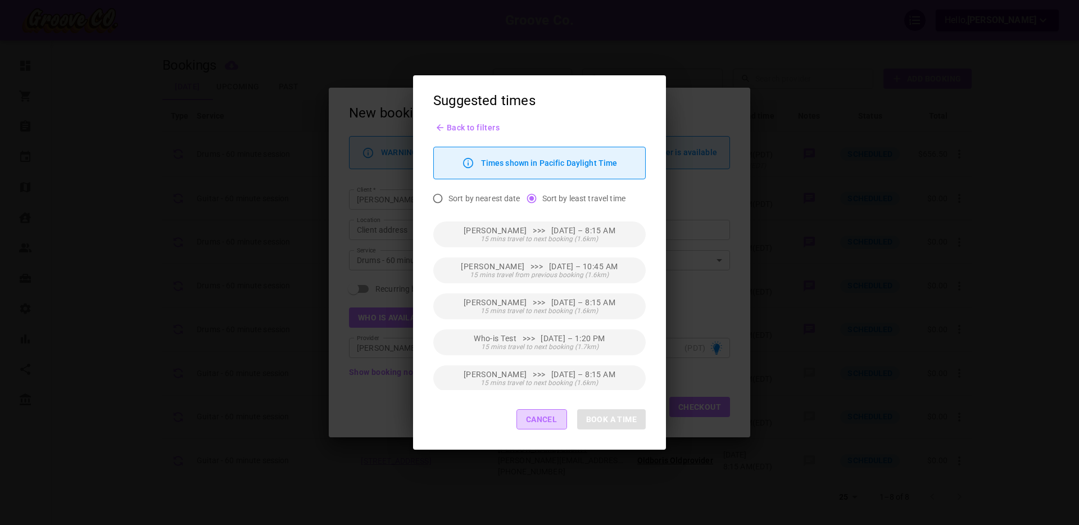
click at [541, 418] on button "Cancel" at bounding box center [542, 419] width 51 height 20
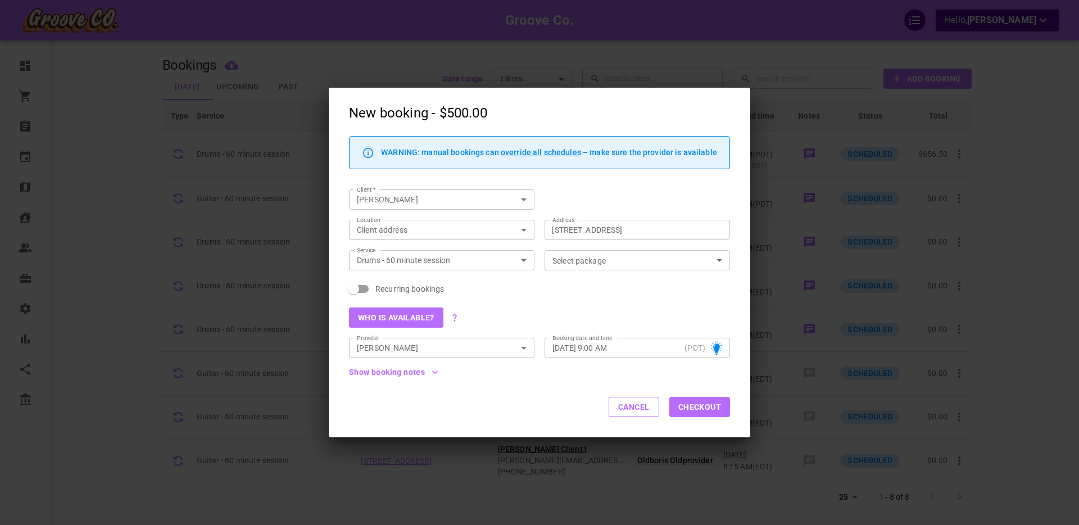
click at [410, 287] on span "Recurring bookings" at bounding box center [410, 288] width 69 height 11
click at [386, 287] on input "Recurring bookings" at bounding box center [354, 288] width 64 height 21
checkbox input "true"
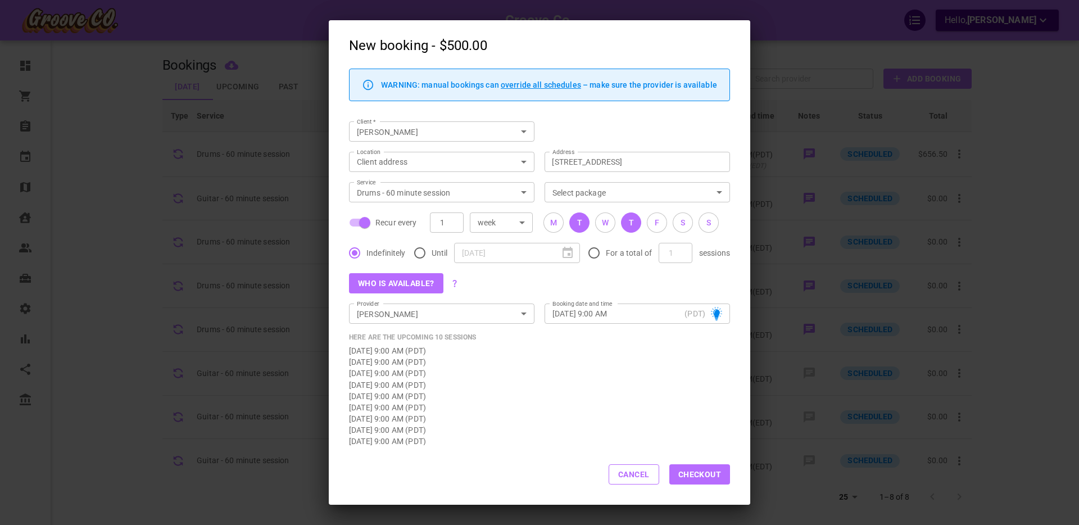
drag, startPoint x: 627, startPoint y: 223, endPoint x: 623, endPoint y: 229, distance: 6.9
click at [627, 223] on button "T" at bounding box center [631, 223] width 20 height 20
click at [422, 284] on button "Who is available?" at bounding box center [396, 283] width 94 height 20
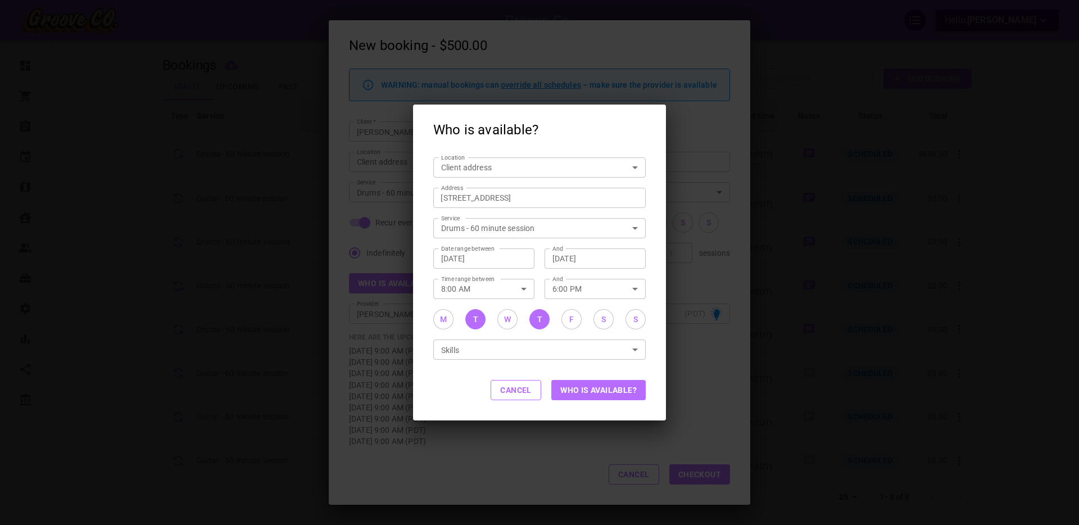
click at [579, 391] on button "Who is available?" at bounding box center [599, 390] width 94 height 20
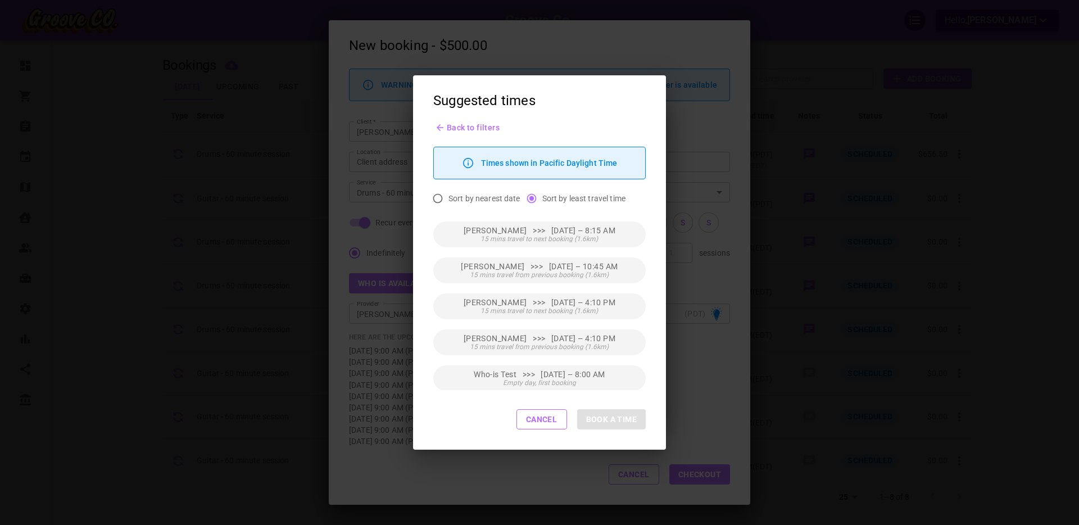
click at [545, 422] on button "Cancel" at bounding box center [542, 419] width 51 height 20
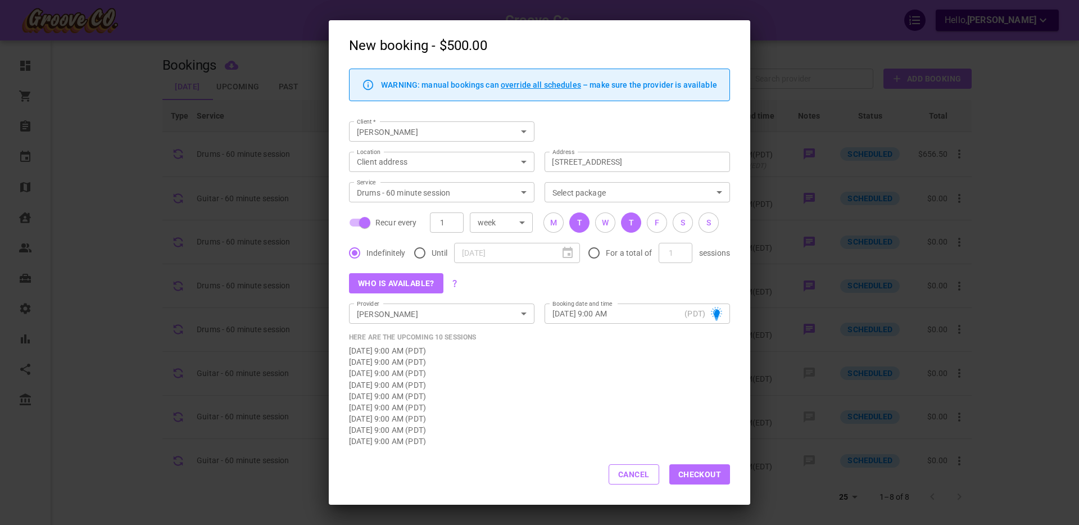
click at [369, 220] on input "Recur every" at bounding box center [365, 222] width 64 height 21
checkbox input "false"
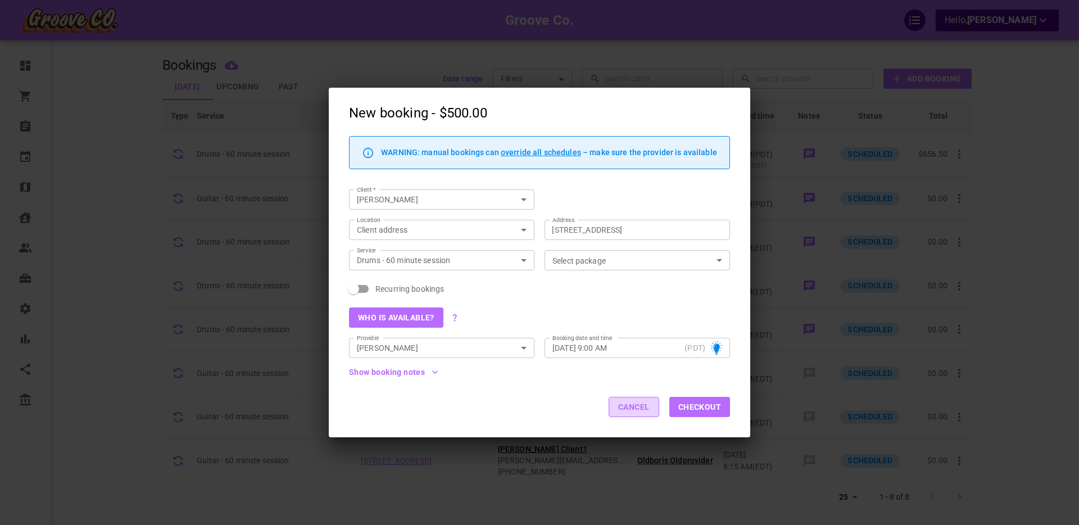
click at [623, 407] on button "Cancel" at bounding box center [634, 407] width 51 height 20
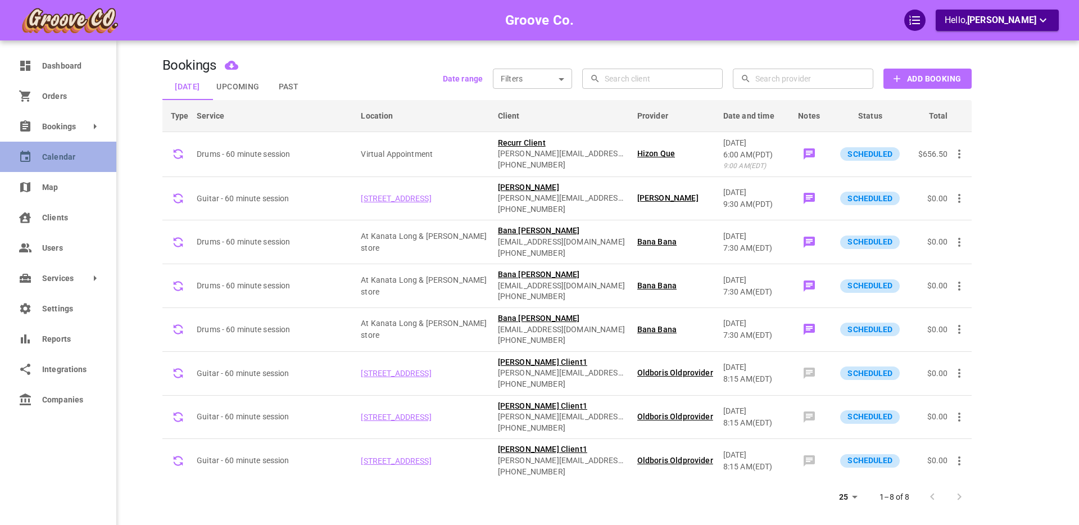
click at [43, 161] on span "Calendar" at bounding box center [69, 157] width 54 height 12
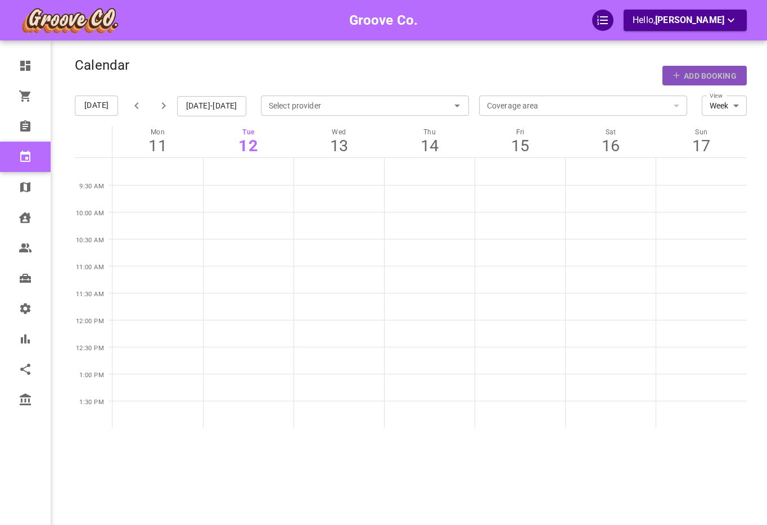
click at [702, 81] on p "Add Booking" at bounding box center [710, 76] width 52 height 12
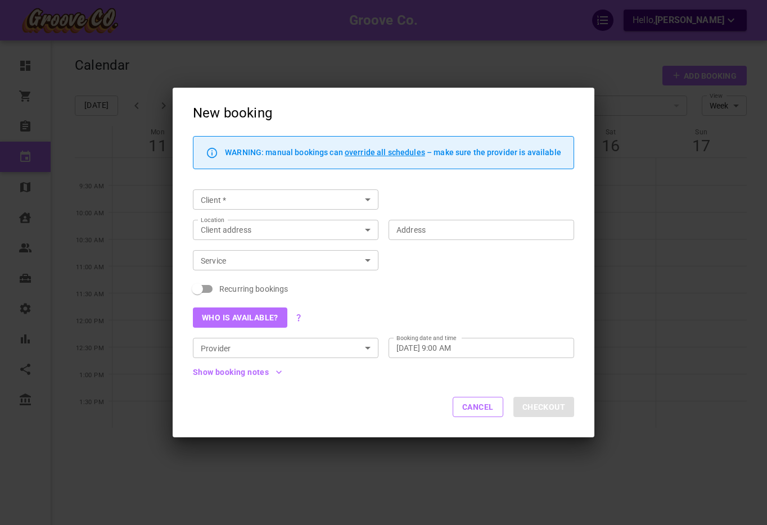
click at [478, 405] on button "Cancel" at bounding box center [478, 407] width 51 height 20
